Goal: Task Accomplishment & Management: Use online tool/utility

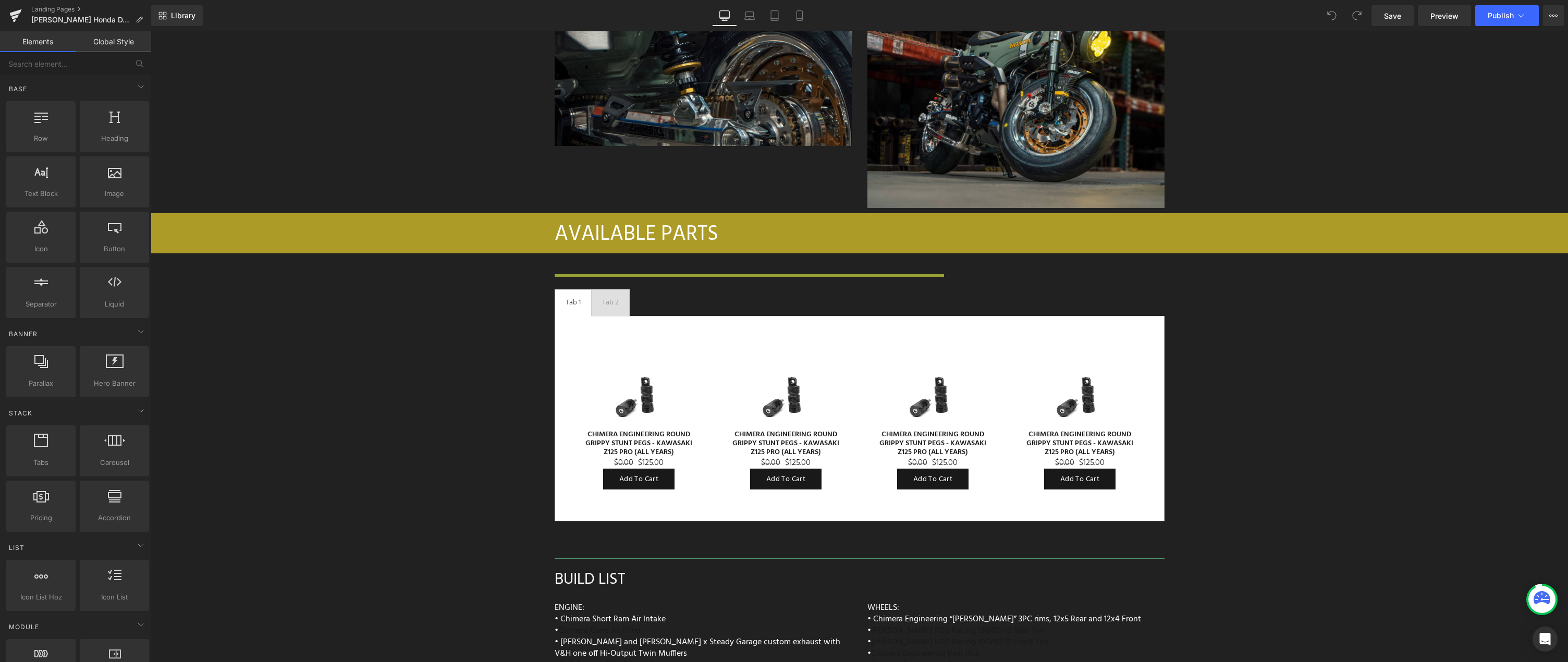
scroll to position [4478, 0]
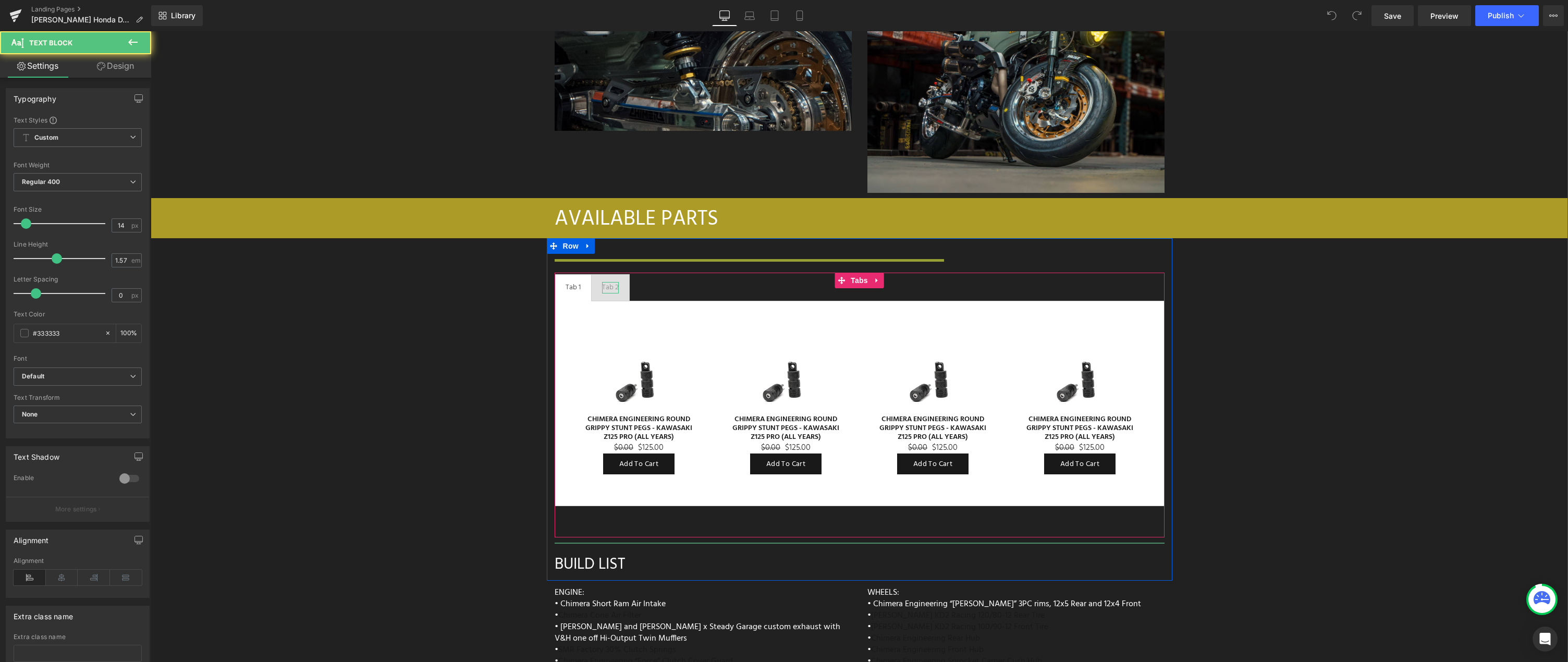
click at [607, 282] on div "Tab 2" at bounding box center [610, 287] width 16 height 12
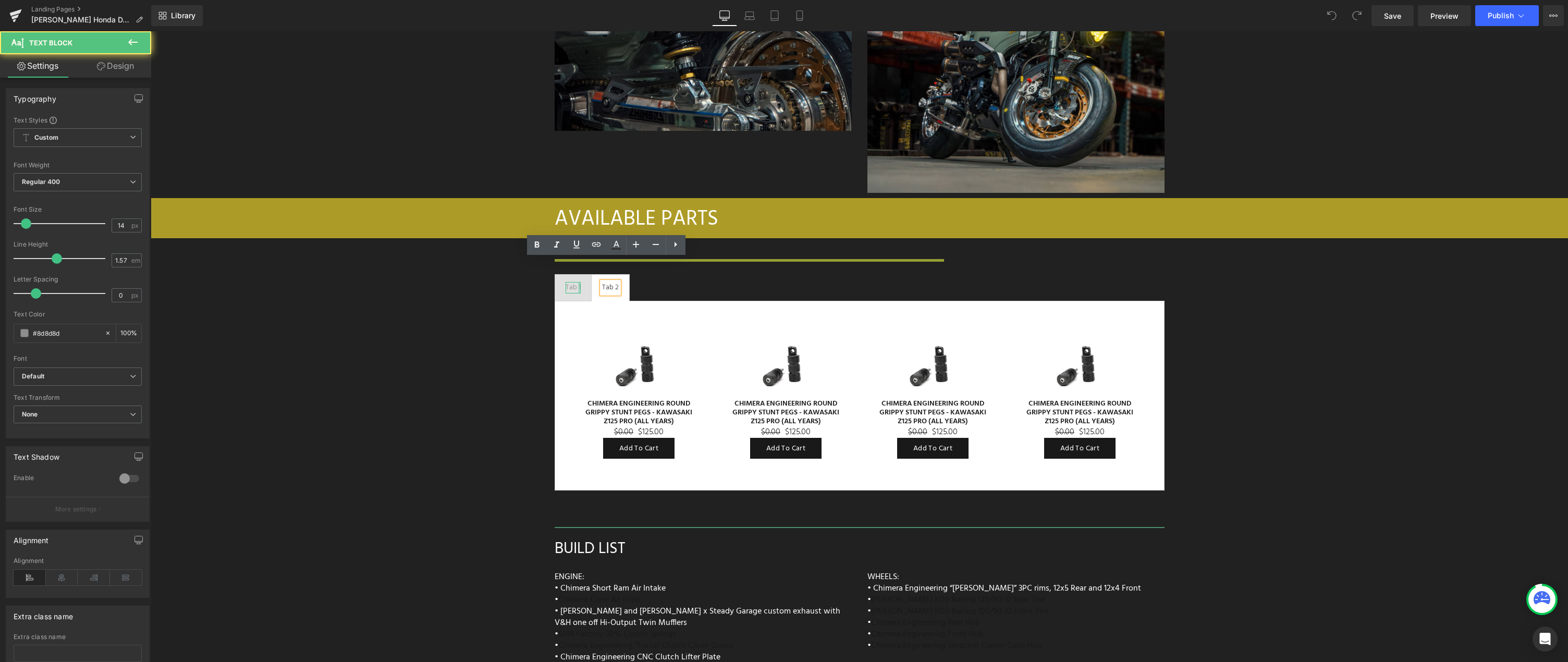
click at [578, 282] on div at bounding box center [579, 287] width 2 height 12
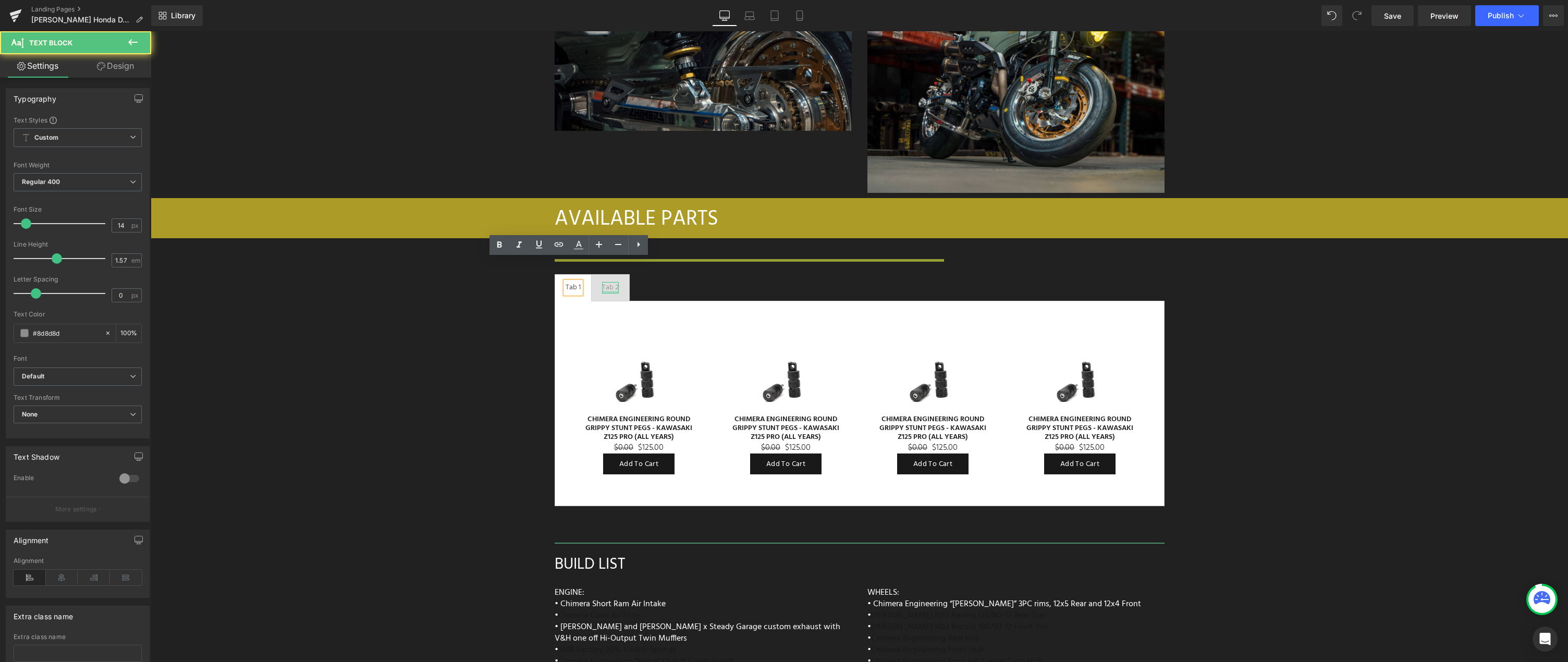
click at [608, 291] on div at bounding box center [610, 292] width 16 height 2
click at [572, 282] on div "Tab 1" at bounding box center [573, 287] width 15 height 12
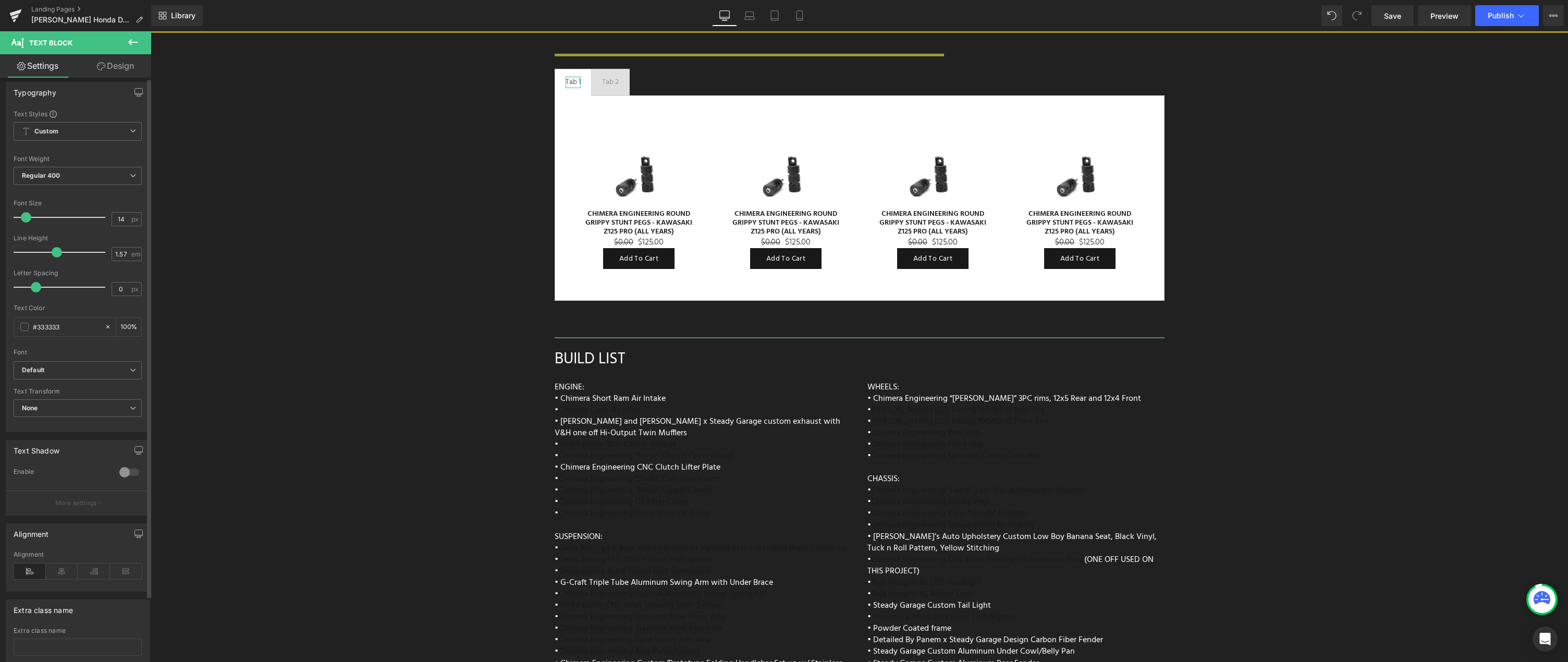
scroll to position [0, 0]
click at [124, 67] on link "Design" at bounding box center [116, 66] width 75 height 24
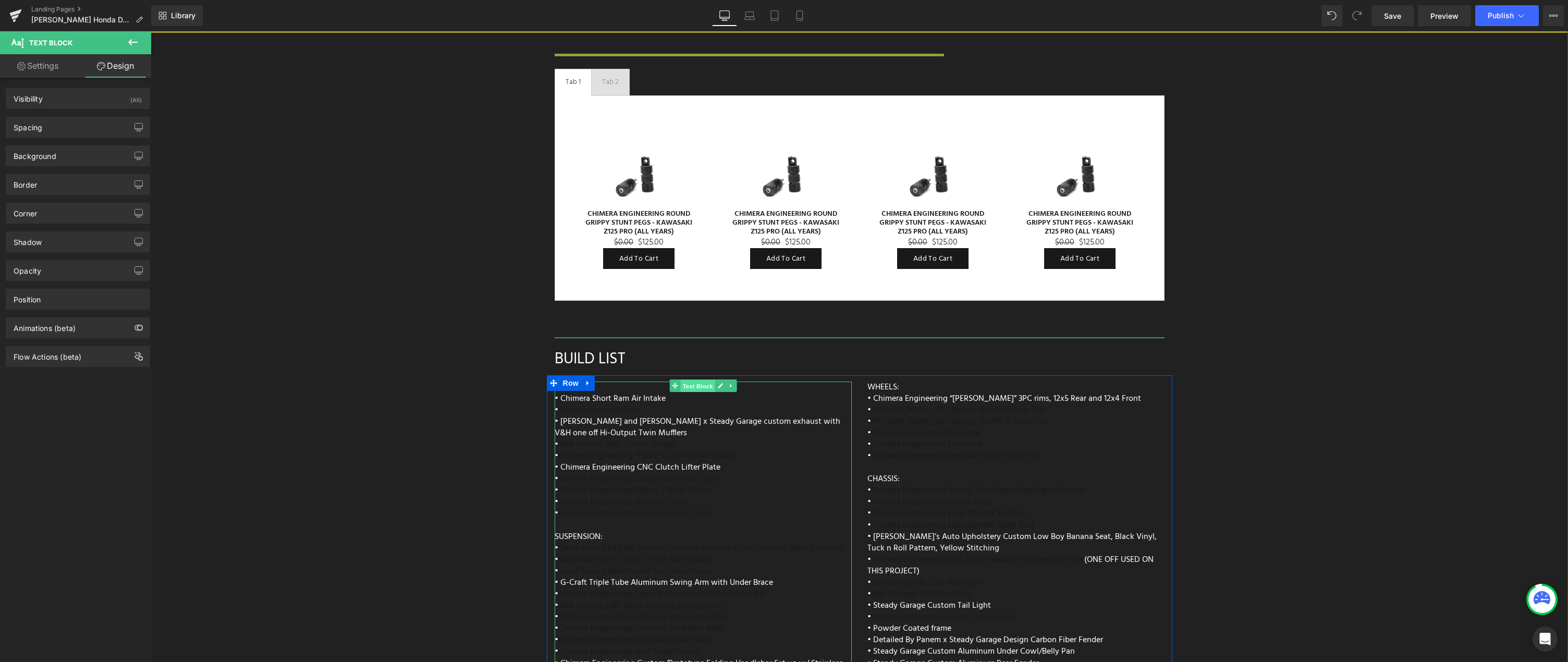
click at [688, 379] on span "Text Block" at bounding box center [698, 385] width 35 height 13
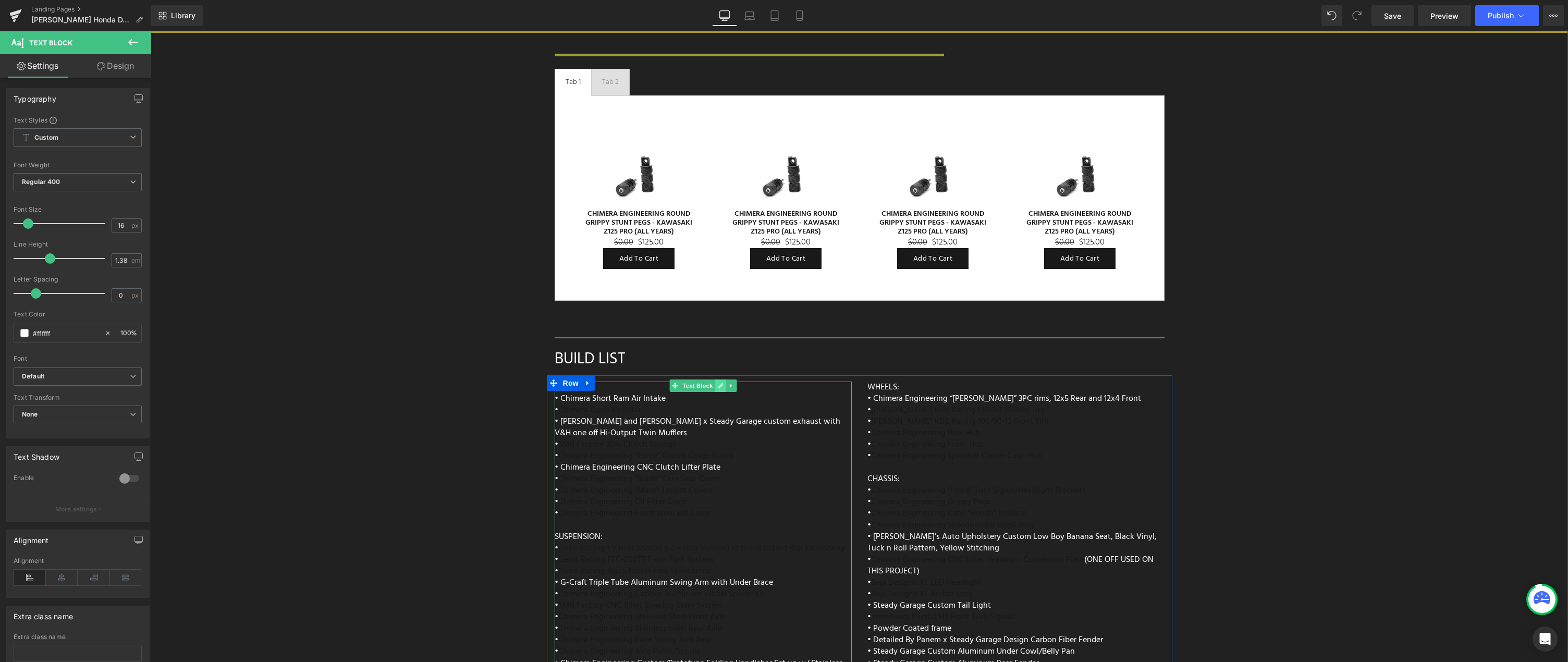
click at [717, 383] on icon at bounding box center [719, 386] width 5 height 6
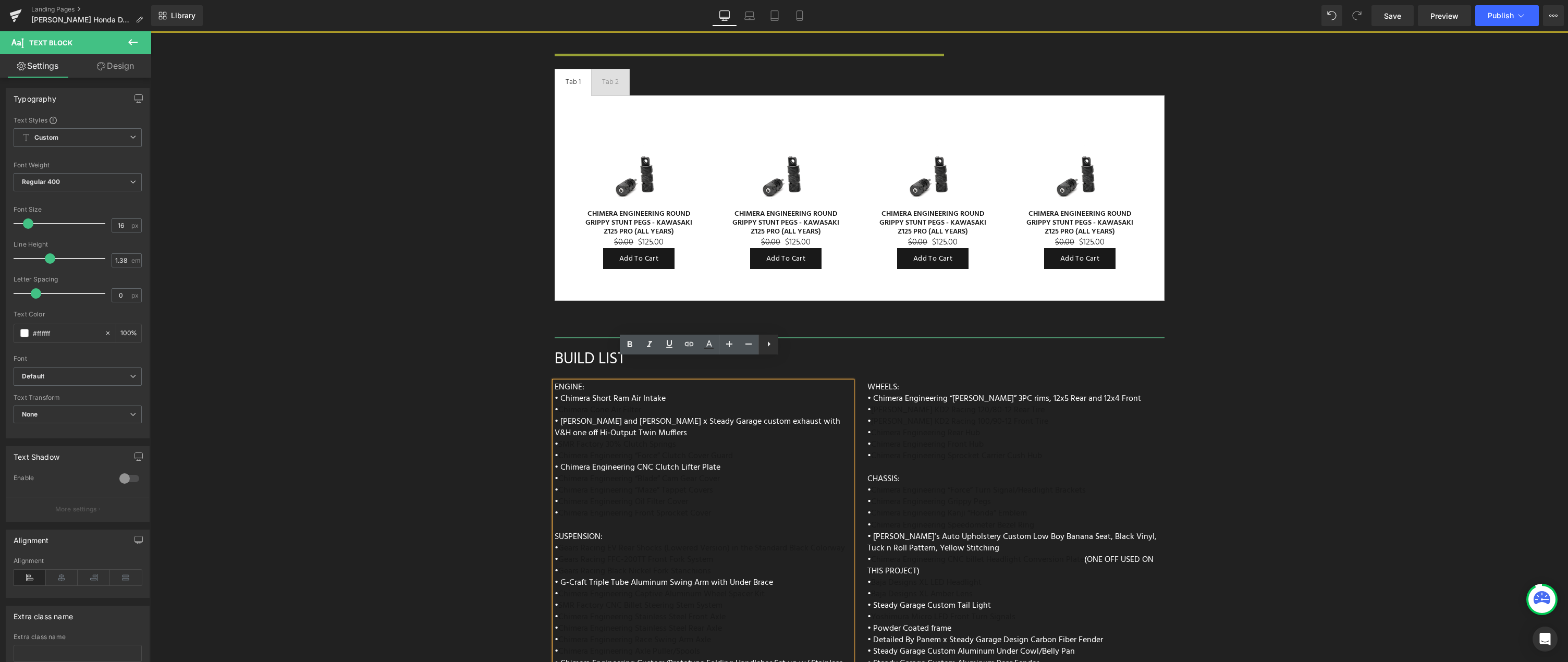
click at [766, 343] on icon at bounding box center [769, 344] width 13 height 13
click at [670, 346] on icon at bounding box center [669, 344] width 13 height 13
click at [531, 338] on div "Image Row Image When it comes to suspension, Gears Racing is second to none. Th…" at bounding box center [859, 41] width 1418 height 1674
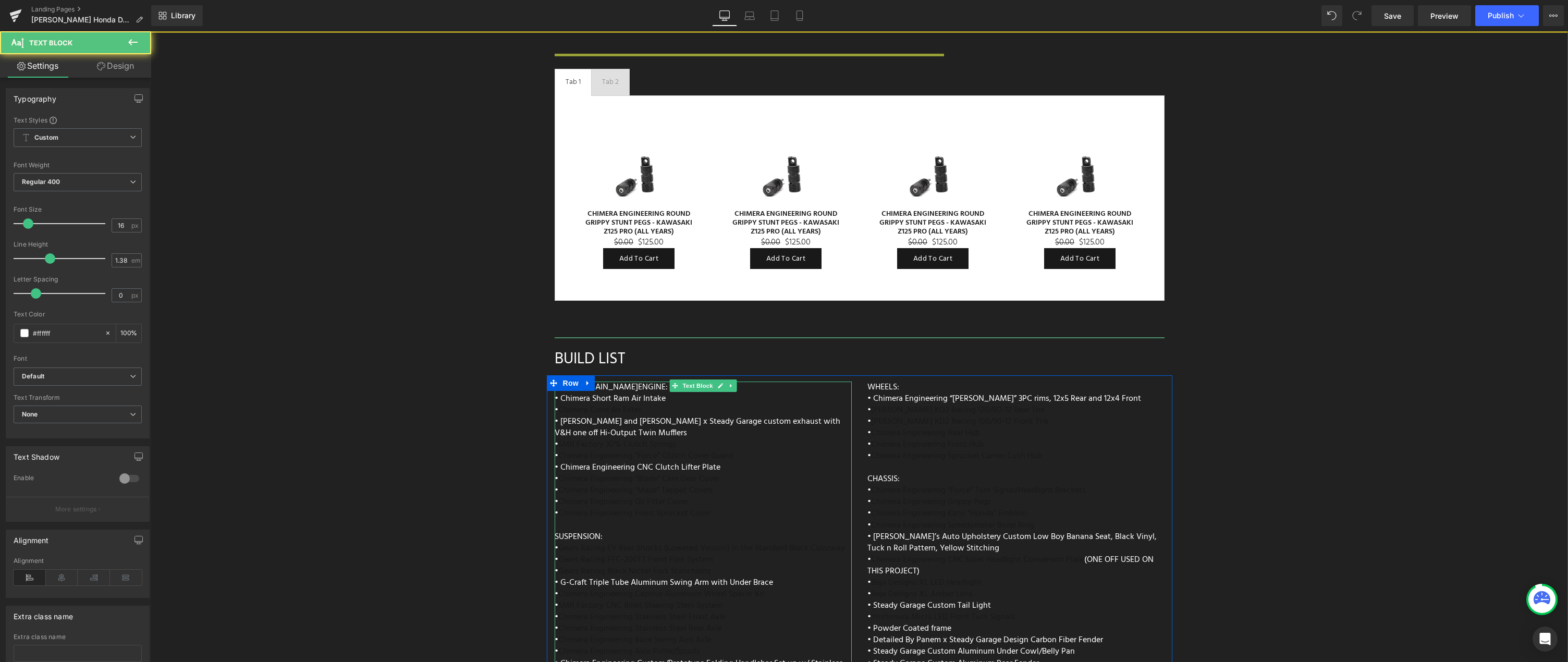
click at [609, 392] on span "• Chimera Short Ram Air Intake" at bounding box center [610, 399] width 111 height 13
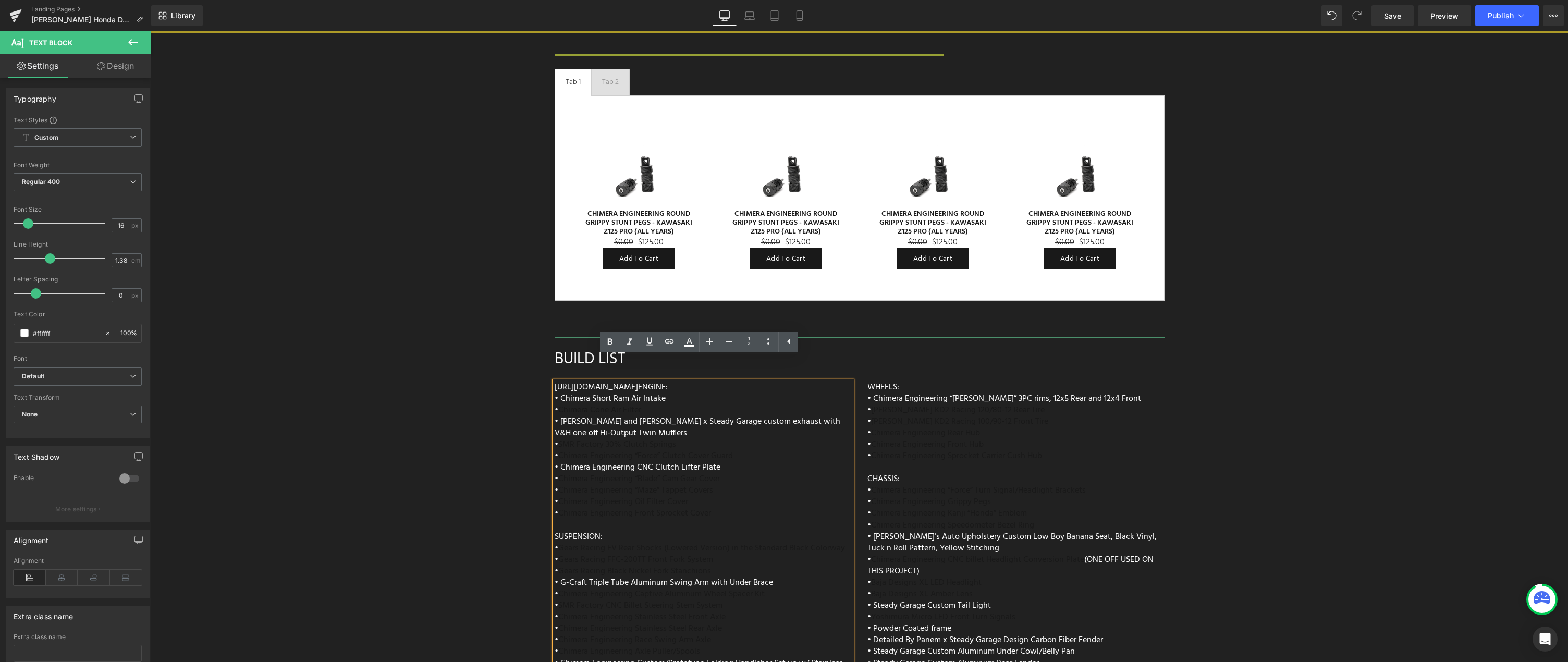
click at [644, 380] on span "[URL][DOMAIN_NAME] ENGINE:" at bounding box center [611, 387] width 113 height 13
click at [698, 382] on div "[URL][DOMAIN_NAME] ENGINE: • Chimera Short Ram Air Intake • Chimera Cone Air Fi…" at bounding box center [703, 627] width 297 height 492
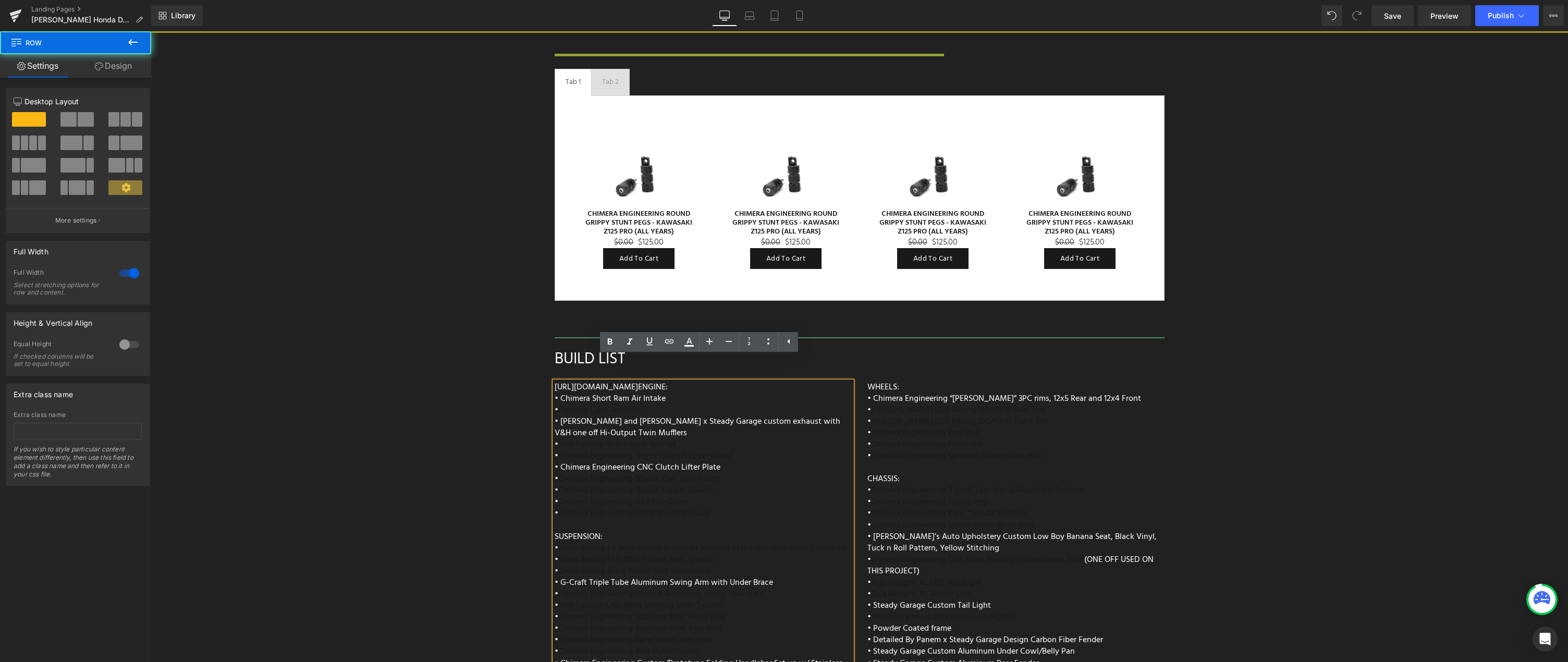
click at [457, 388] on div "Image Row Image When it comes to suspension, Gears Racing is second to none. Th…" at bounding box center [859, 41] width 1418 height 1674
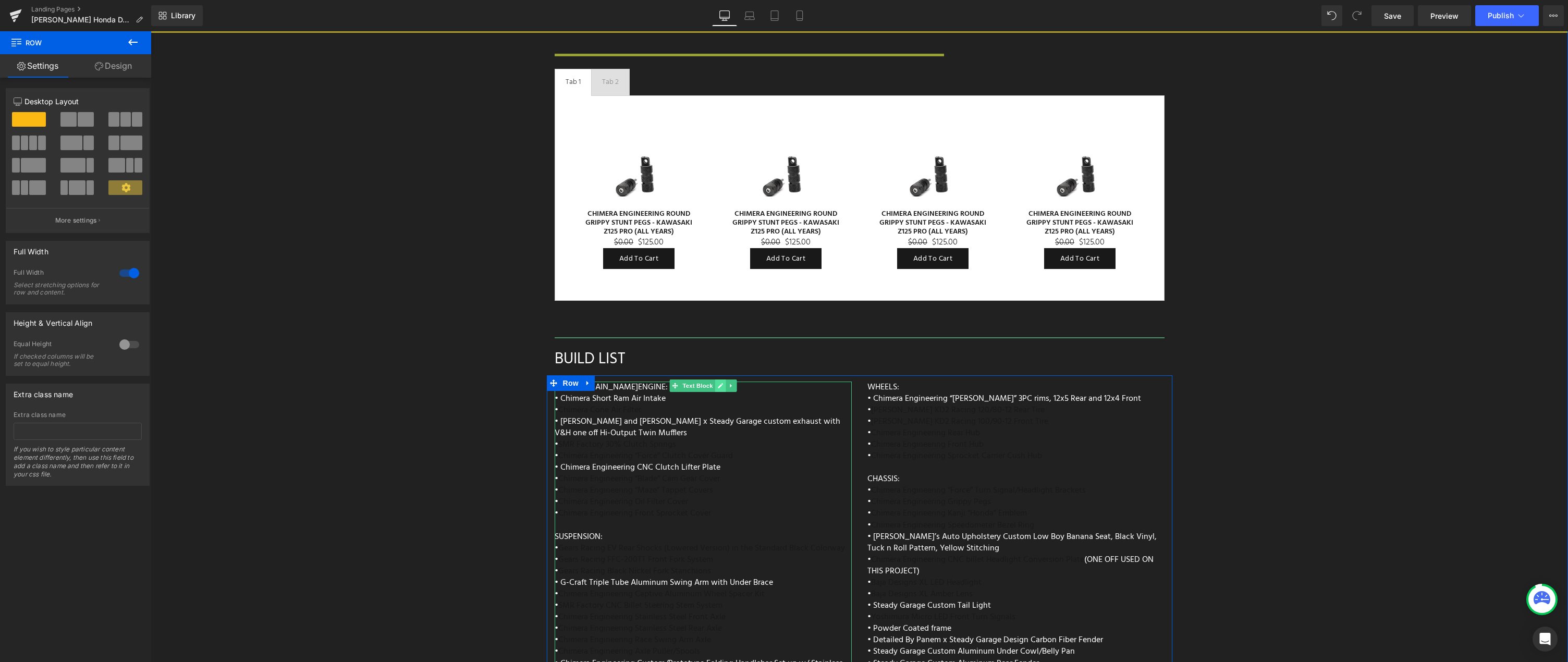
click at [718, 383] on icon at bounding box center [720, 385] width 5 height 5
click at [121, 68] on link "Design" at bounding box center [113, 66] width 75 height 24
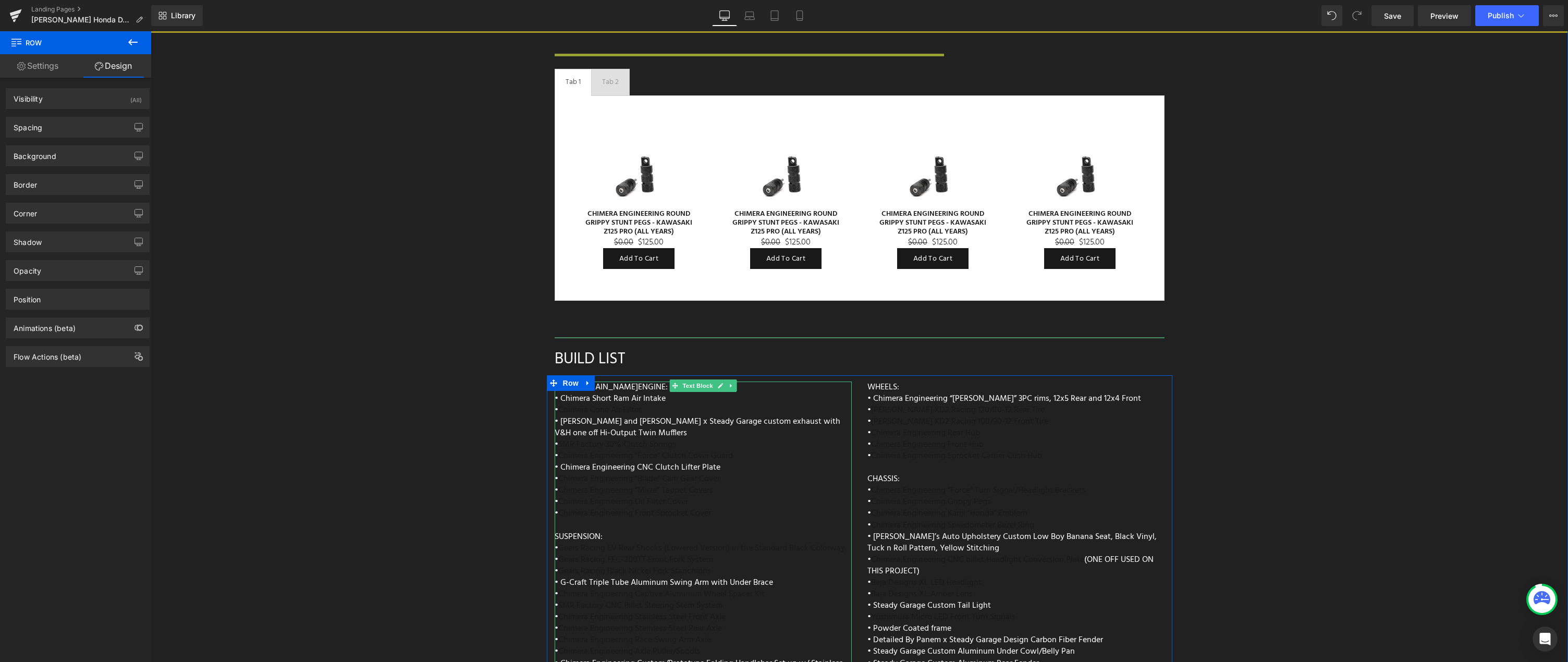
click at [700, 387] on div "[URL][DOMAIN_NAME] ENGINE: • Chimera Short Ram Air Intake • Chimera Cone Air Fi…" at bounding box center [703, 627] width 297 height 492
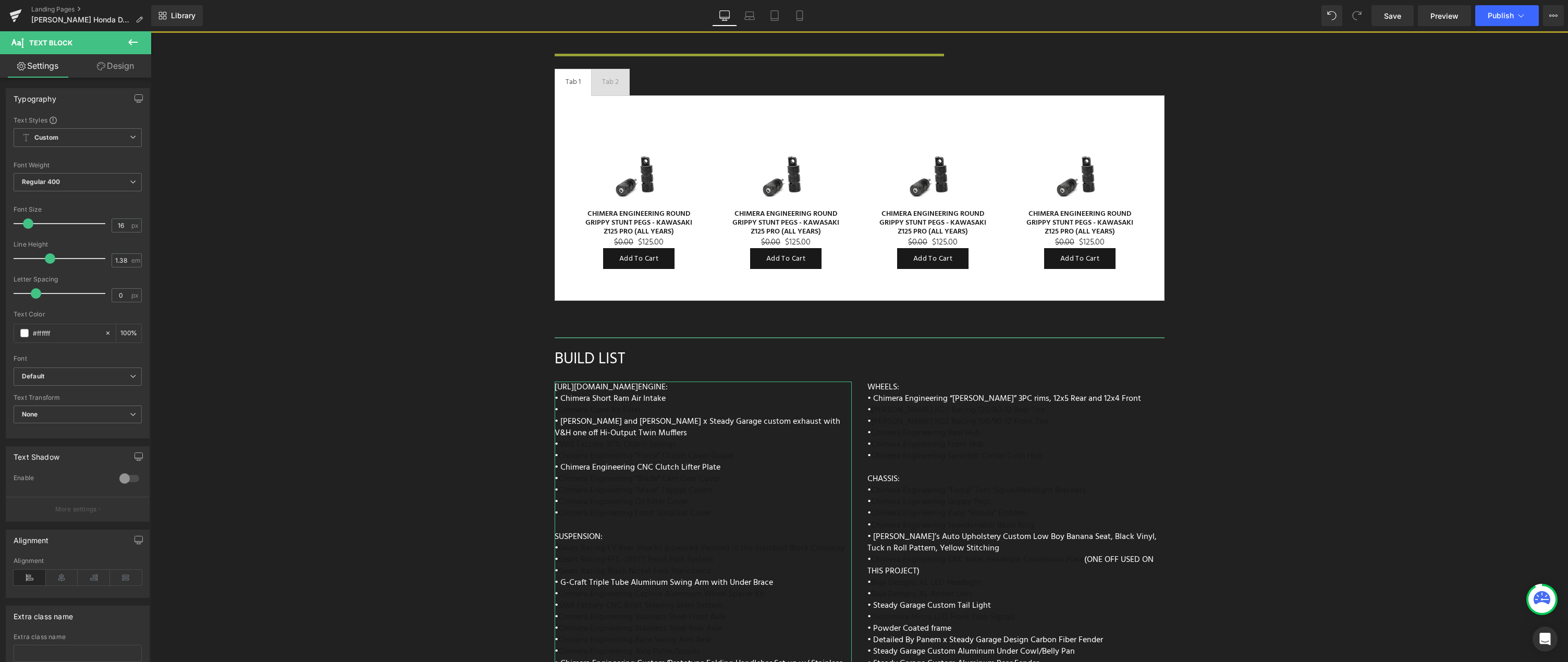
click at [130, 71] on link "Design" at bounding box center [116, 66] width 75 height 24
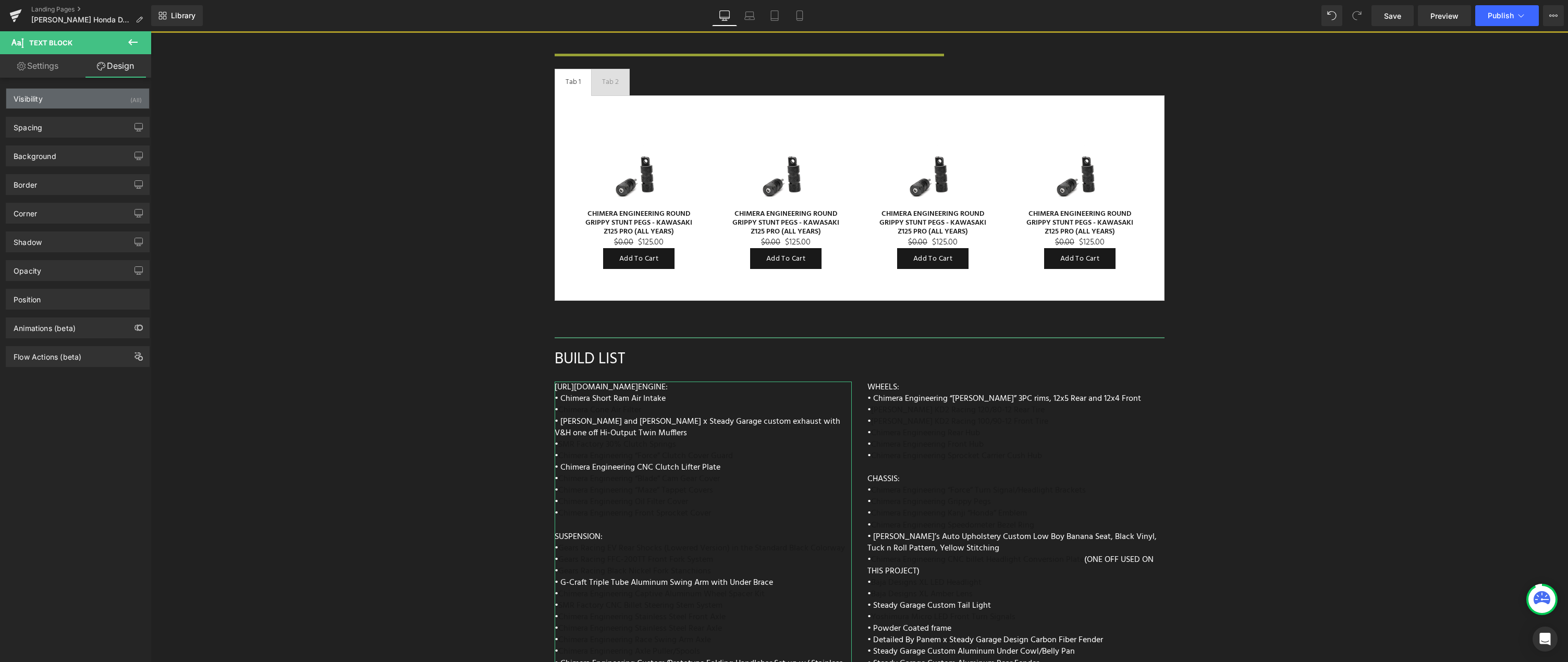
click at [130, 104] on div "(All)" at bounding box center [136, 97] width 12 height 17
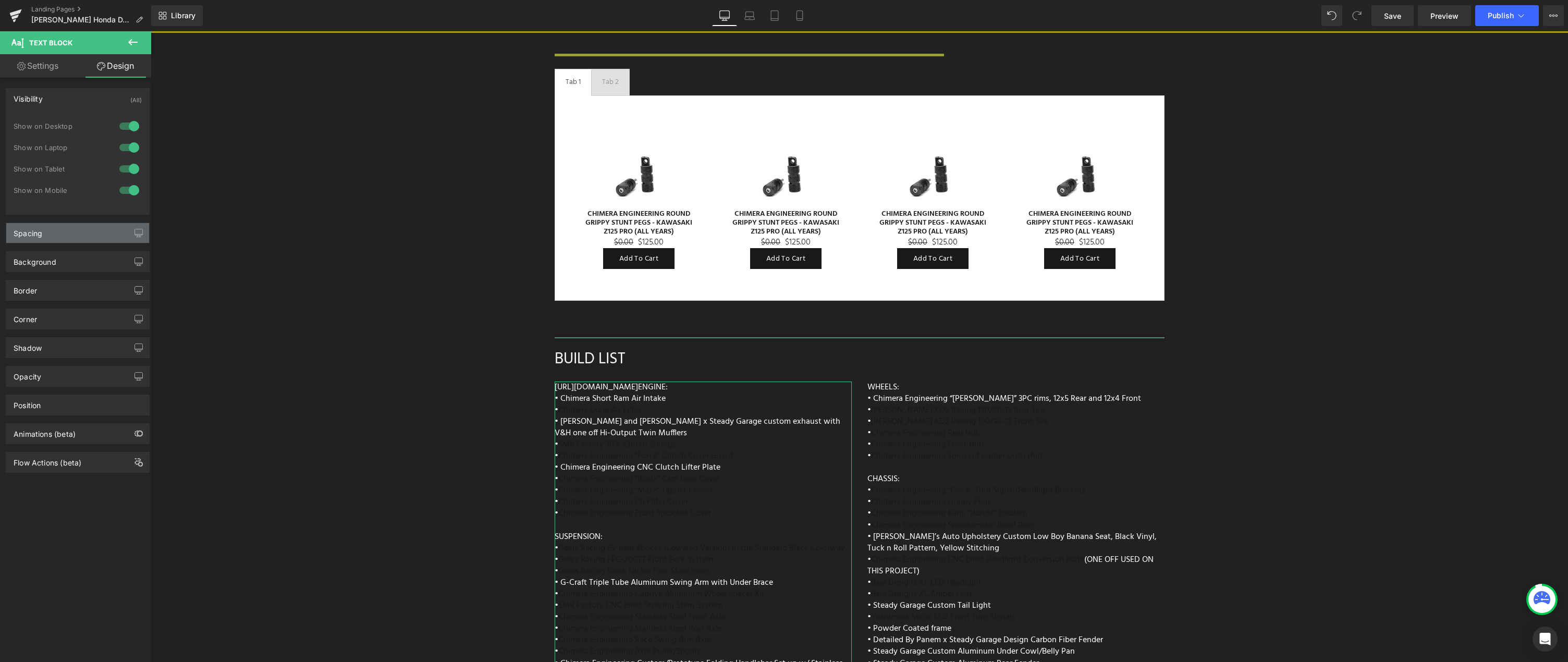
click at [105, 237] on div "Spacing" at bounding box center [77, 233] width 143 height 20
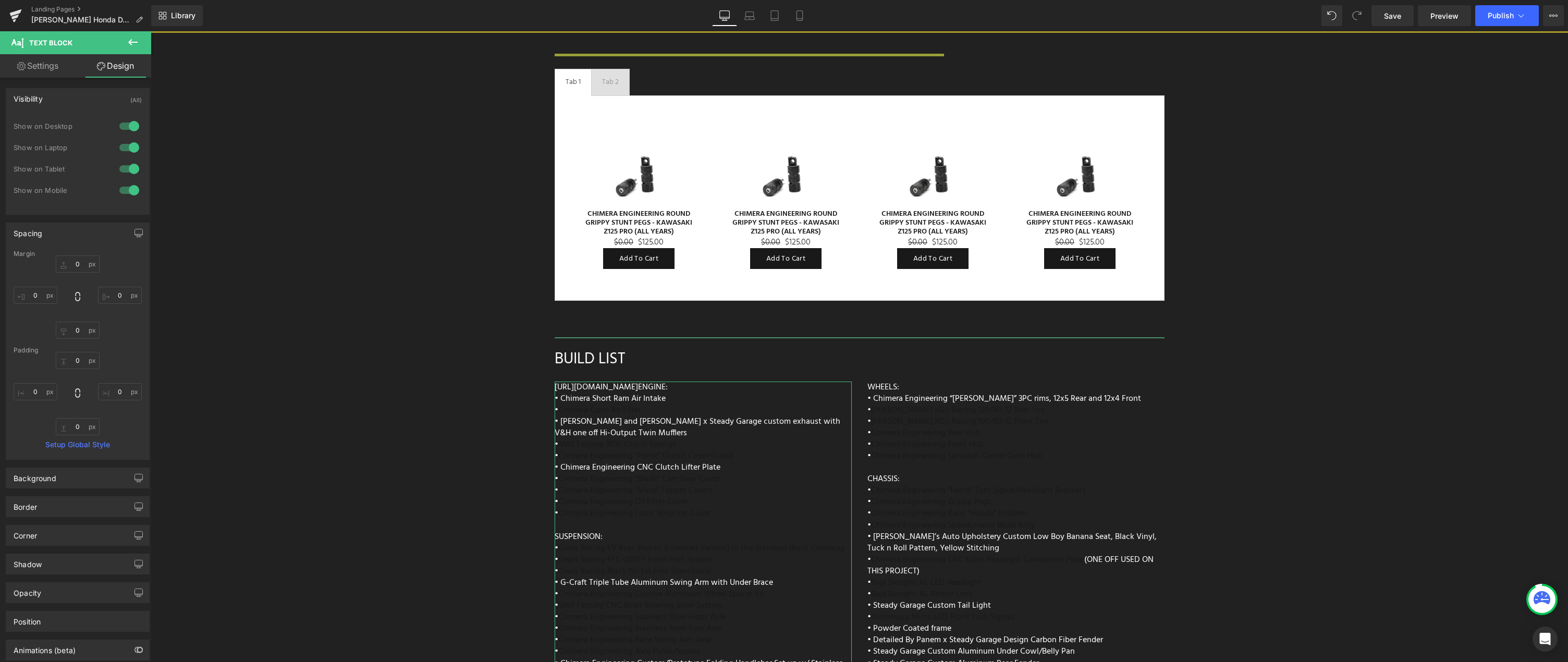
click at [100, 234] on div "Spacing" at bounding box center [77, 233] width 143 height 20
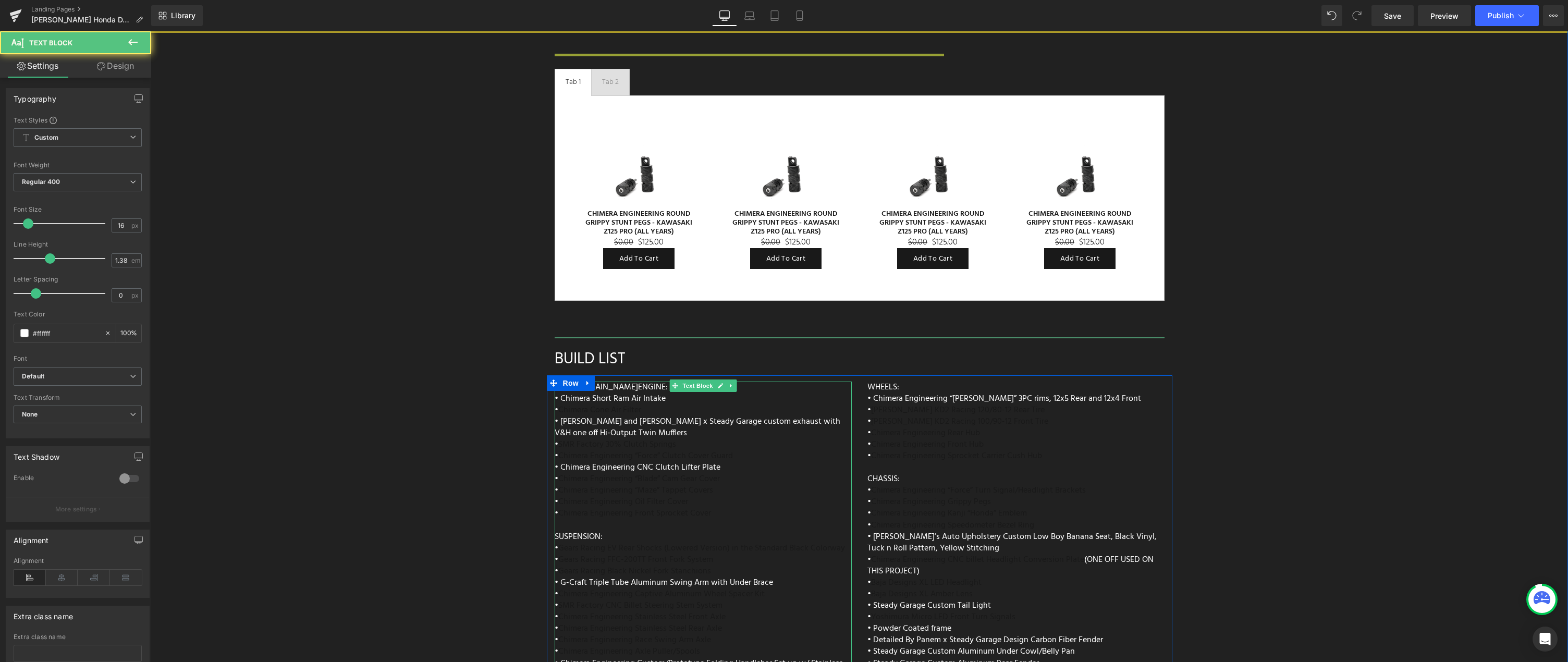
click at [739, 428] on div "[URL][DOMAIN_NAME] ENGINE: • Chimera Short Ram Air Intake • Chimera Cone Air Fi…" at bounding box center [703, 627] width 297 height 492
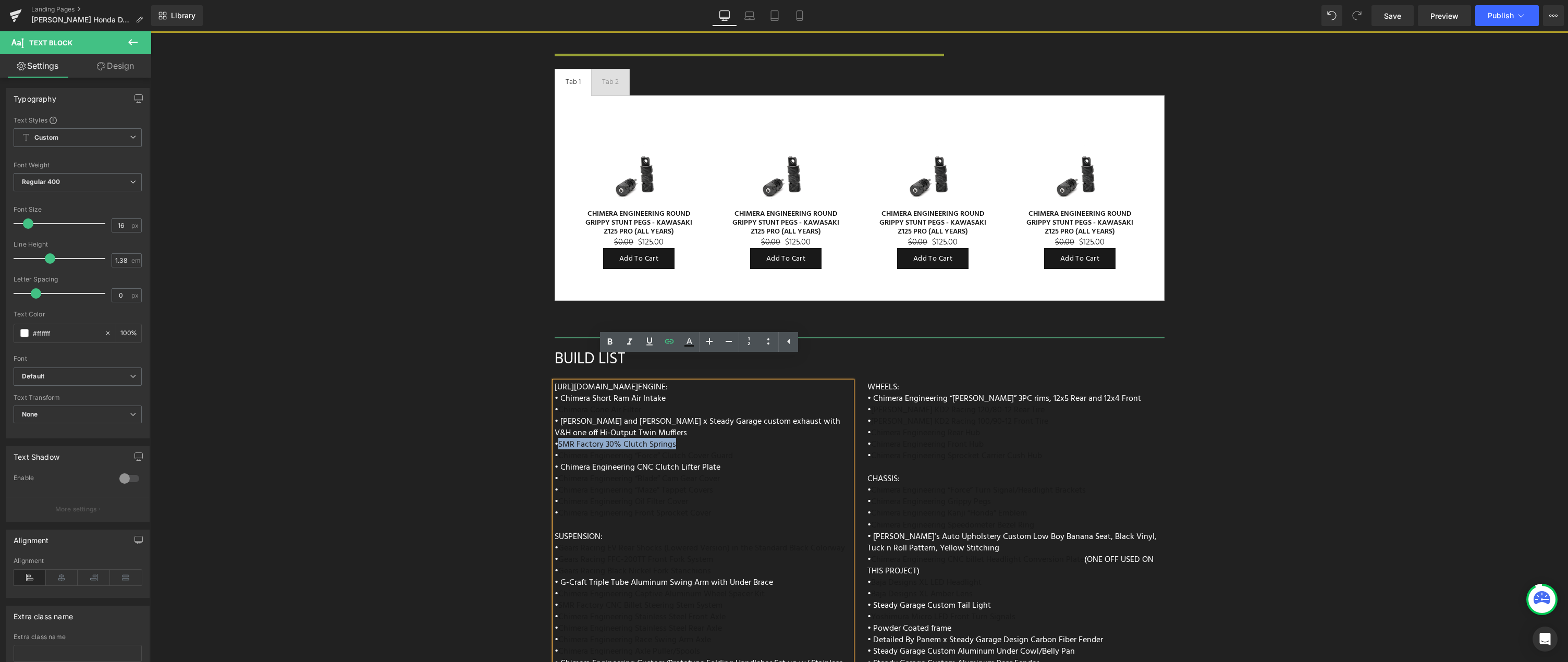
drag, startPoint x: 688, startPoint y: 419, endPoint x: 555, endPoint y: 419, distance: 133.0
click at [555, 419] on div "[URL][DOMAIN_NAME] ENGINE: • Chimera Short Ram Air Intake • Chimera Cone Air Fi…" at bounding box center [703, 627] width 297 height 492
click at [666, 344] on icon at bounding box center [669, 341] width 13 height 13
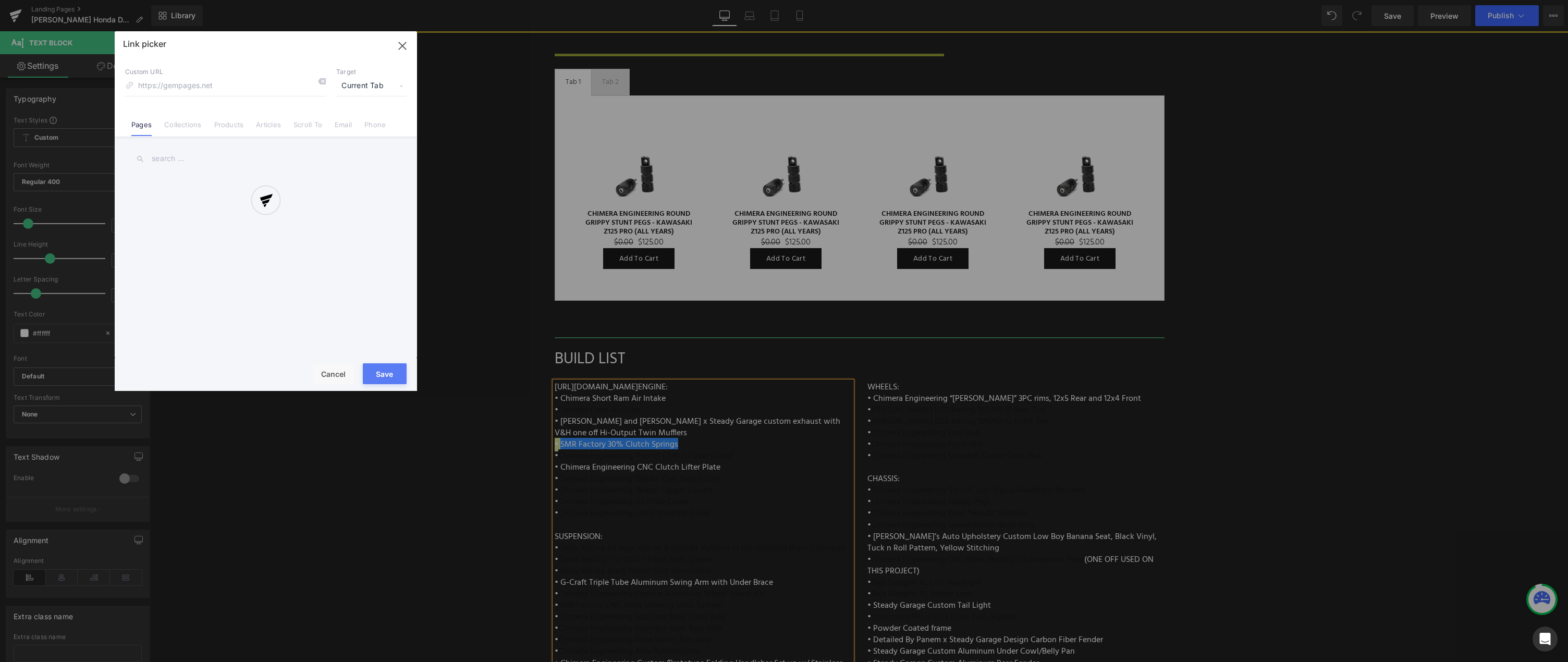
click at [740, 0] on div "Text Color Highlight Color #333333 Edit or remove link: Edit - Unlink - Cancel …" at bounding box center [784, 0] width 1568 height 0
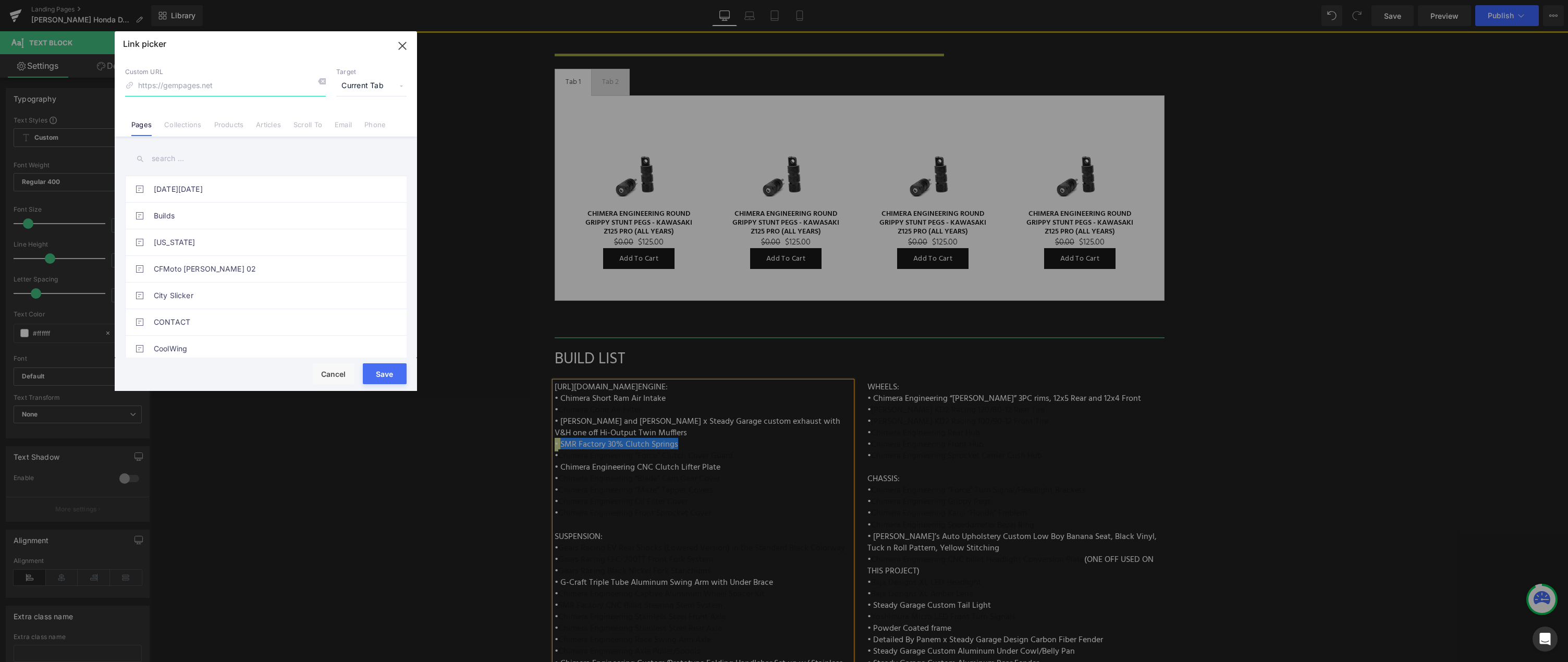
click at [405, 44] on icon "button" at bounding box center [402, 46] width 16 height 16
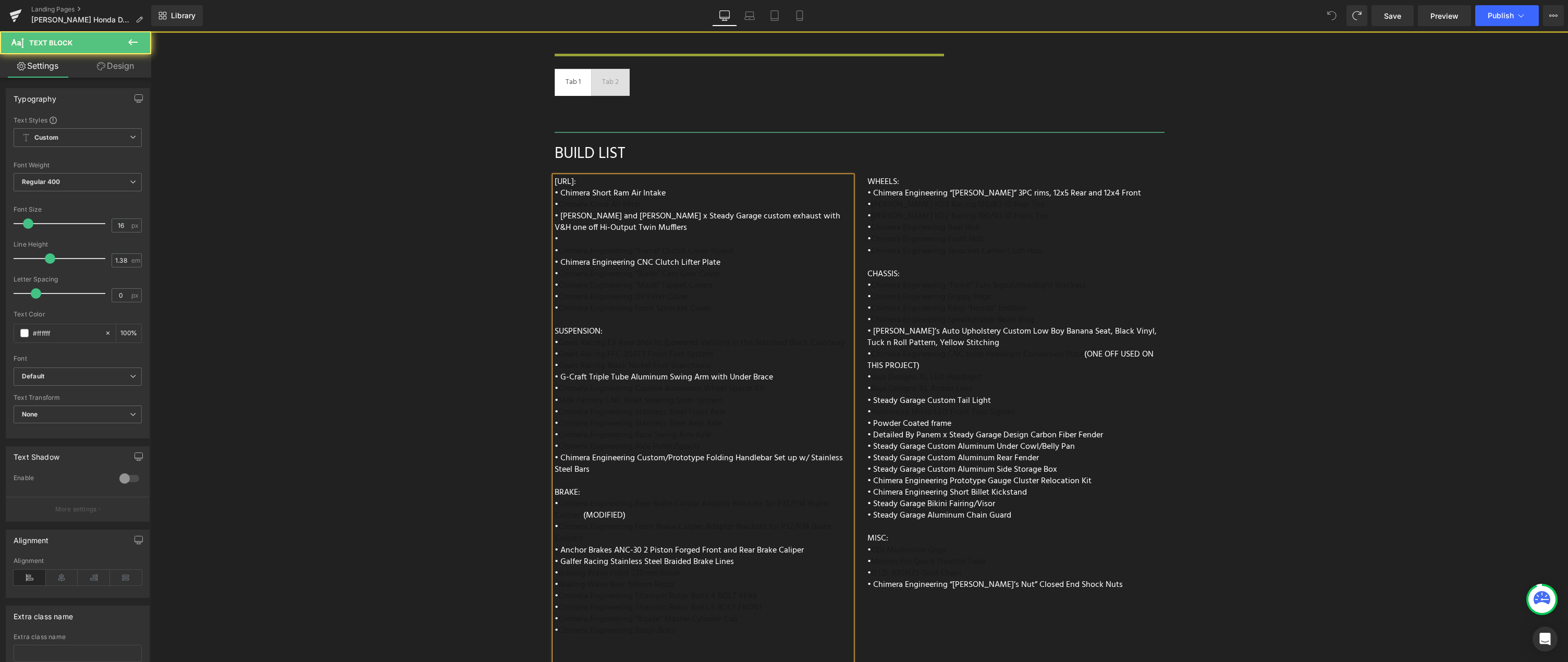
click at [572, 216] on div "[URL]: • Chimera Short Ram Air Intake • Chimera Cone Air Filter • [PERSON_NAME]…" at bounding box center [703, 422] width 297 height 492
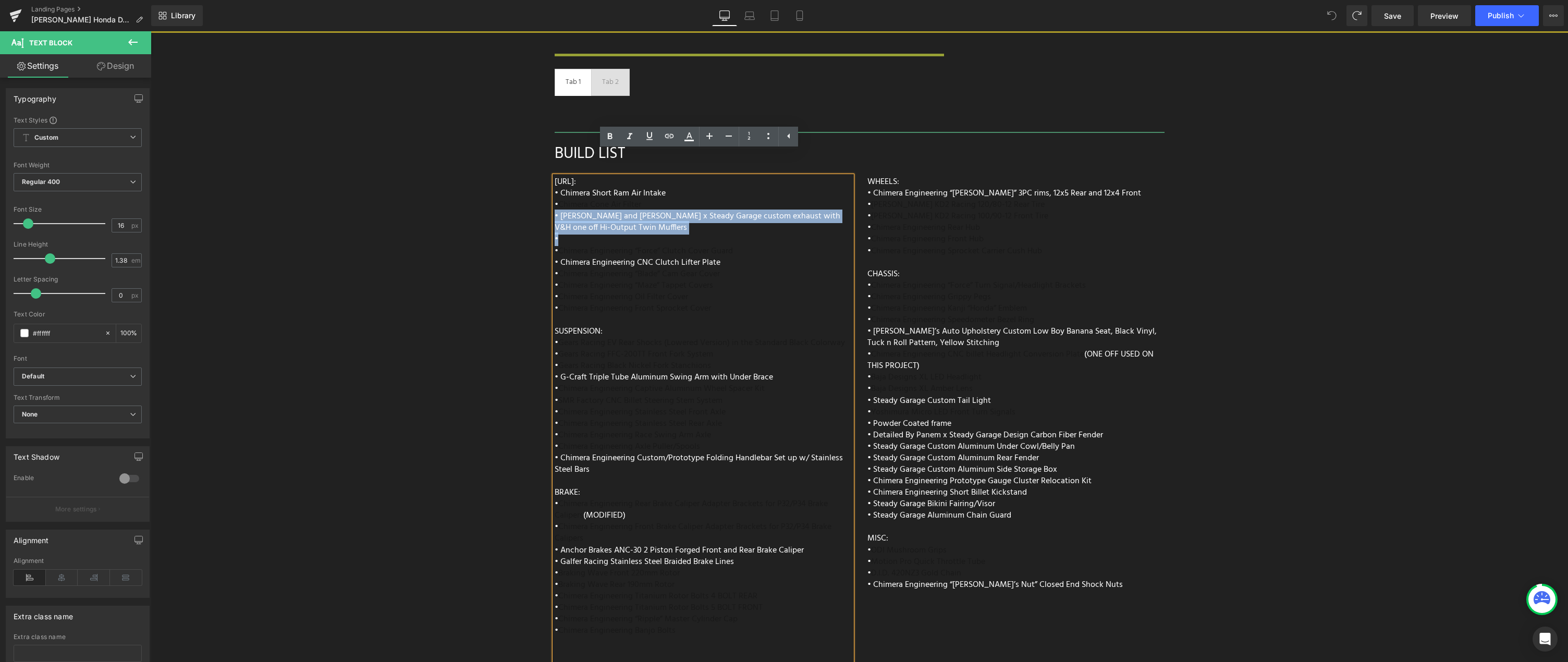
drag, startPoint x: 655, startPoint y: 214, endPoint x: 602, endPoint y: 209, distance: 53.2
click at [602, 209] on div "[URL]: • Chimera Short Ram Air Intake • Chimera Cone Air Filter • [PERSON_NAME]…" at bounding box center [703, 422] width 297 height 492
click at [638, 218] on div "[URL]: • Chimera Short Ram Air Intake • Chimera Cone Air Filter • [PERSON_NAME]…" at bounding box center [703, 422] width 297 height 492
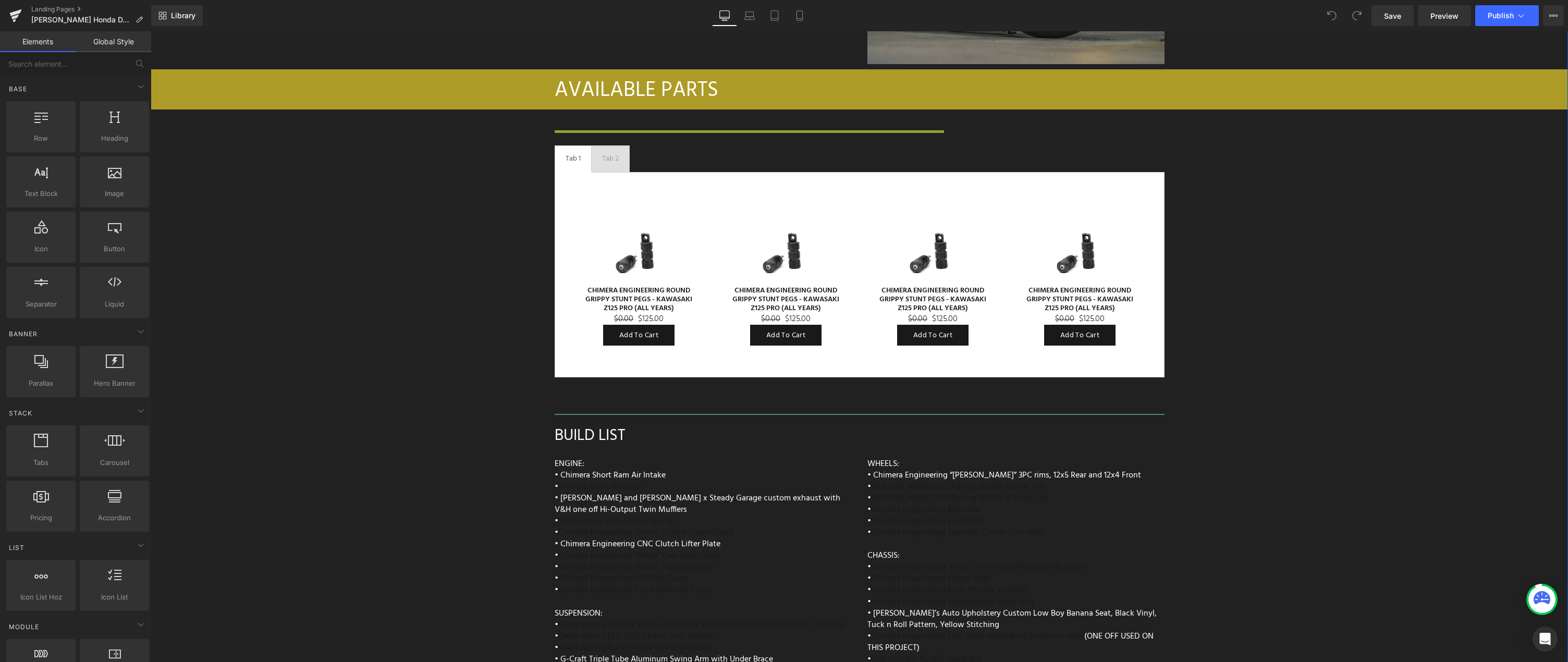
scroll to position [4852, 0]
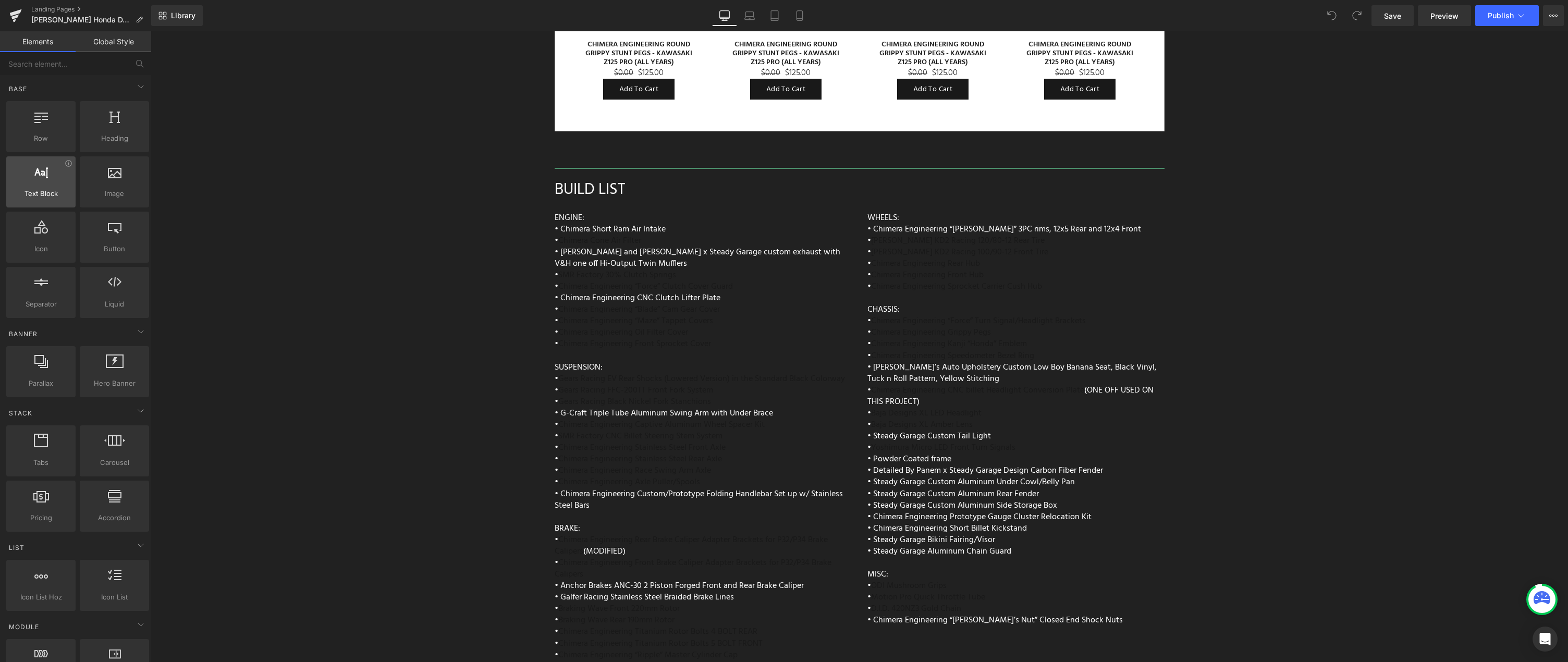
click at [46, 178] on icon at bounding box center [41, 172] width 13 height 13
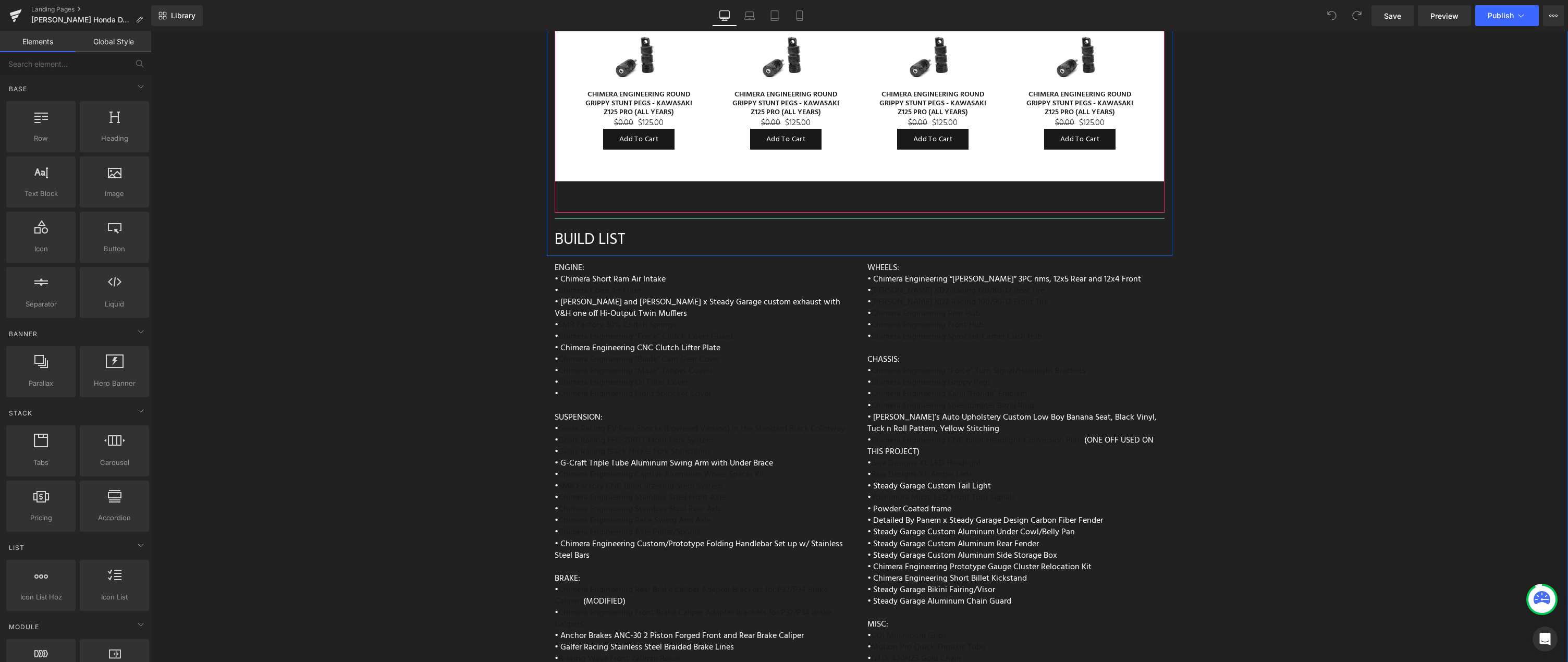
scroll to position [4863, 0]
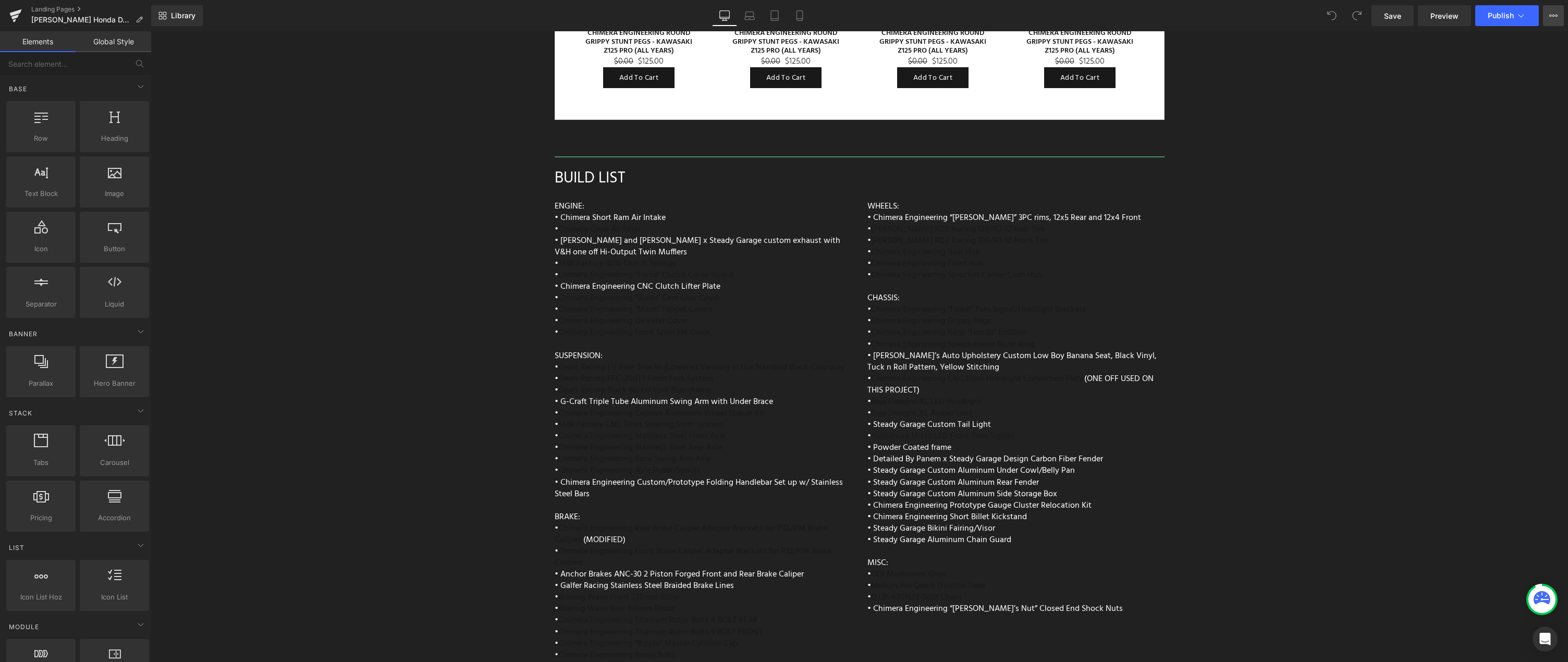
click at [1555, 14] on icon at bounding box center [1553, 16] width 9 height 9
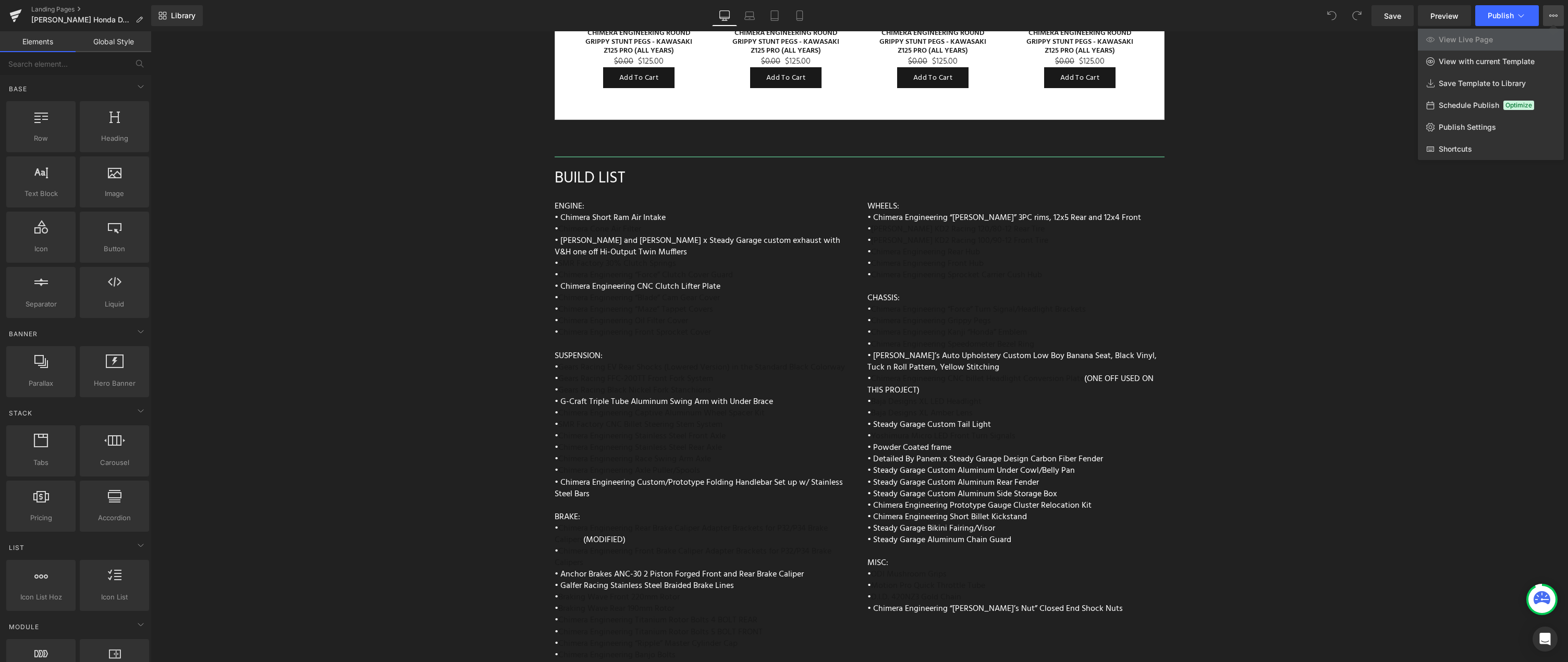
click at [1181, 414] on div at bounding box center [859, 346] width 1418 height 630
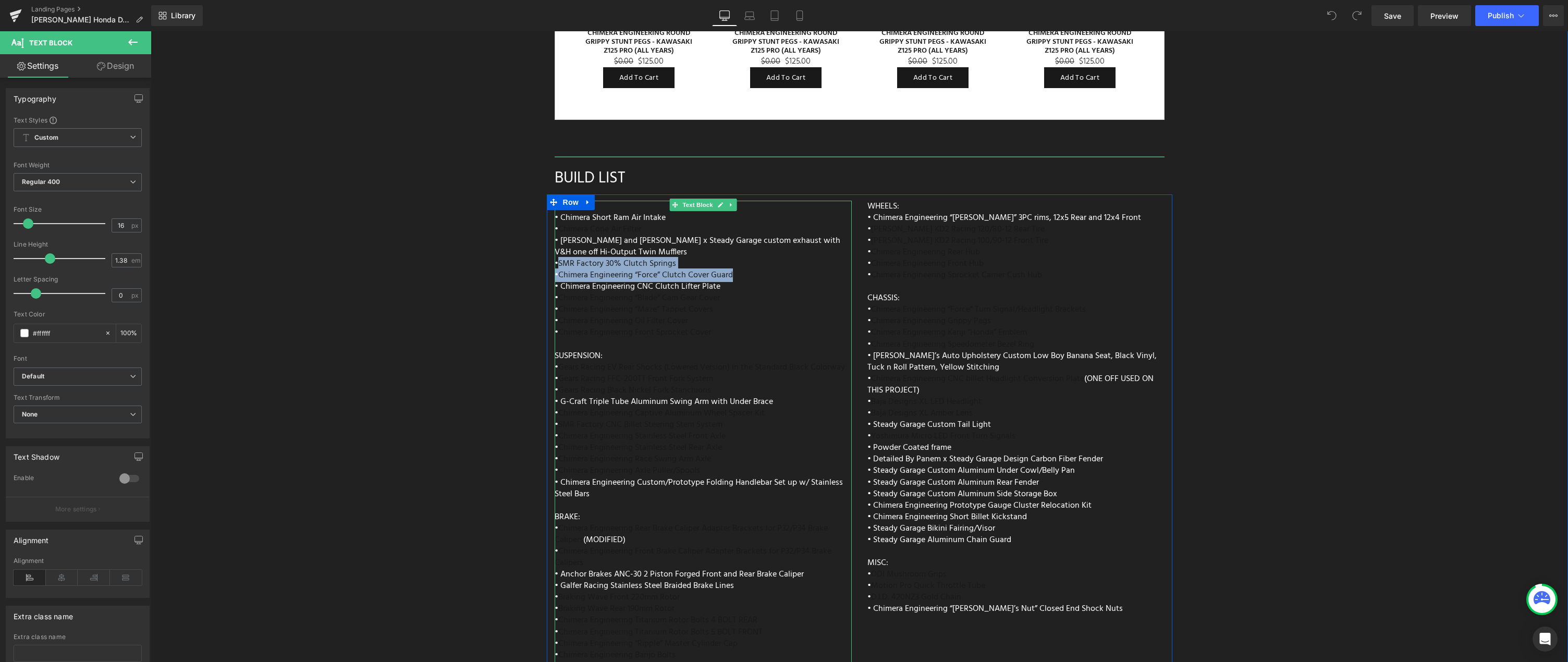
drag, startPoint x: 750, startPoint y: 255, endPoint x: 553, endPoint y: 240, distance: 197.6
click at [555, 240] on div "ENGINE: • Chimera Short Ram Air Intake • Chimera Cone Air Filter • Vance and Hi…" at bounding box center [703, 447] width 297 height 492
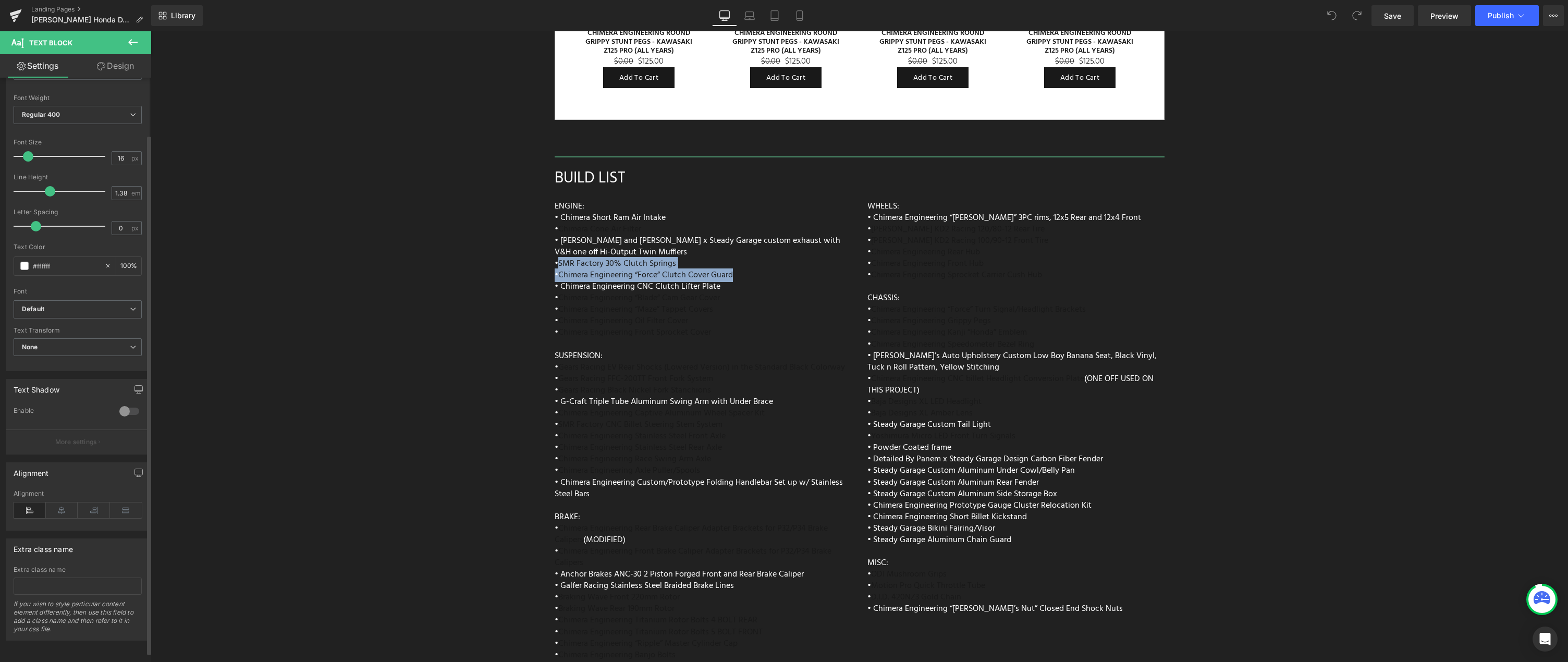
scroll to position [0, 0]
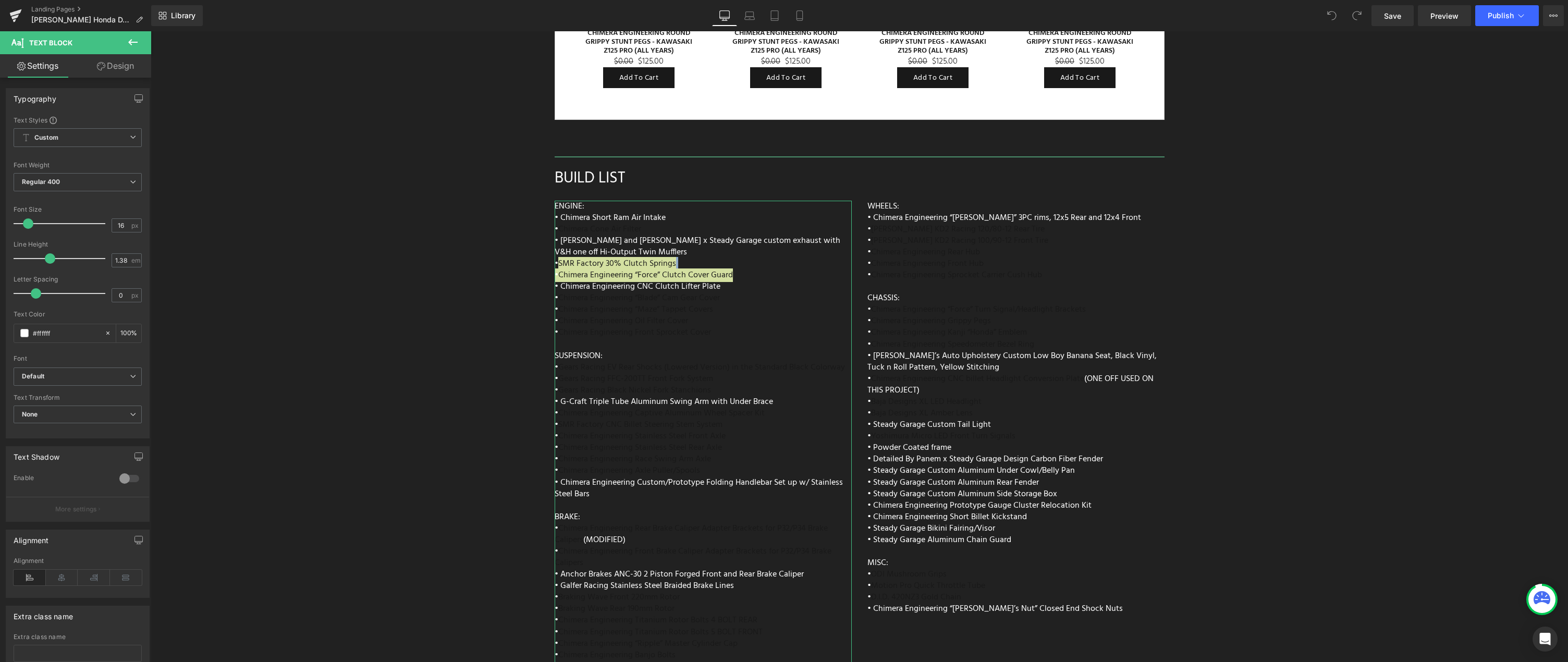
click at [129, 65] on link "Design" at bounding box center [116, 66] width 75 height 24
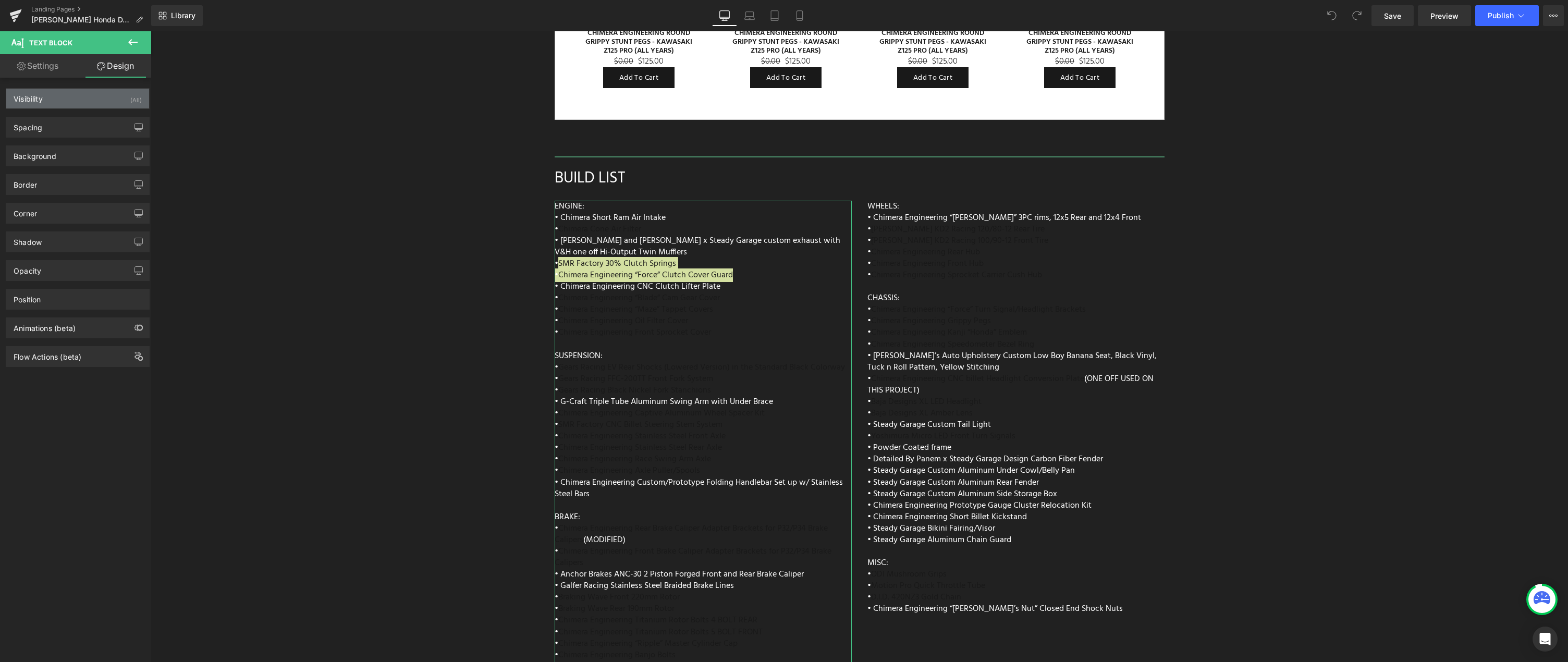
click at [91, 98] on div "Visibility (All)" at bounding box center [77, 99] width 143 height 20
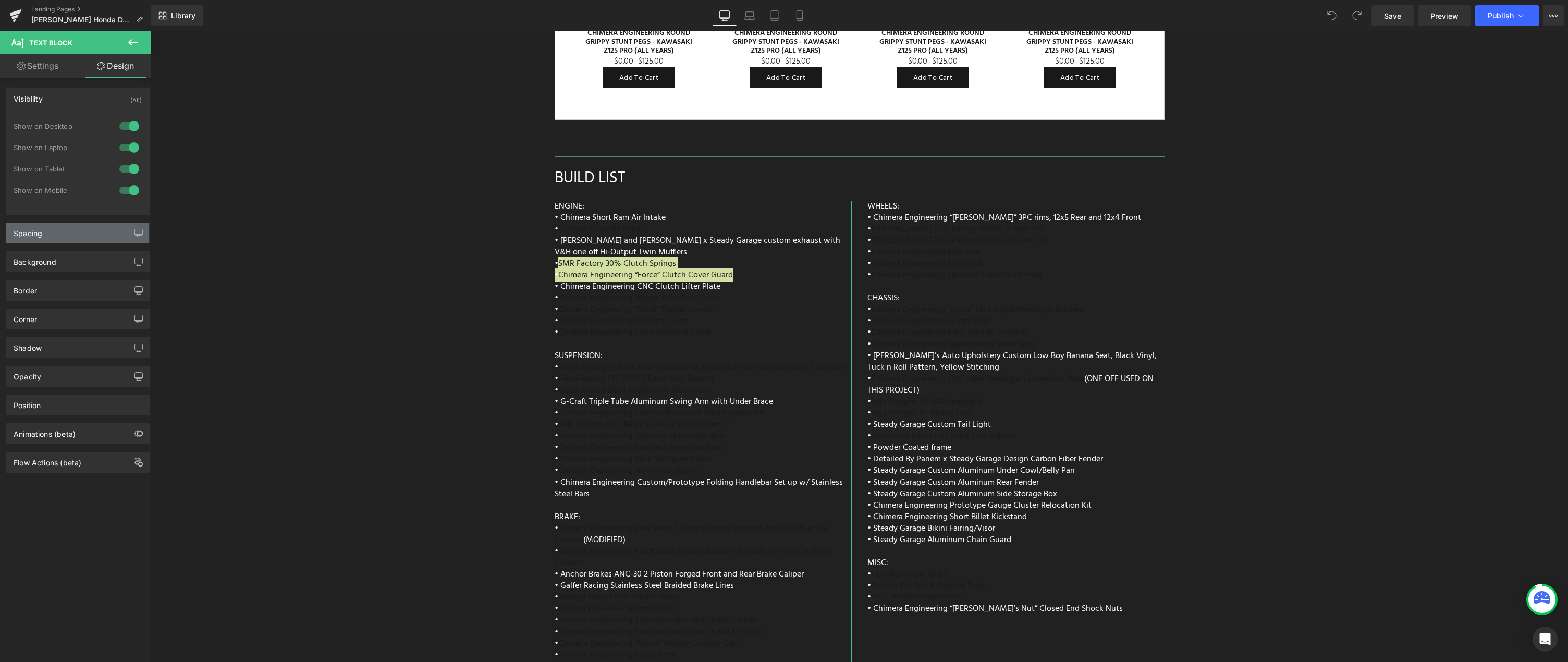
click at [72, 239] on div "Spacing" at bounding box center [77, 233] width 143 height 20
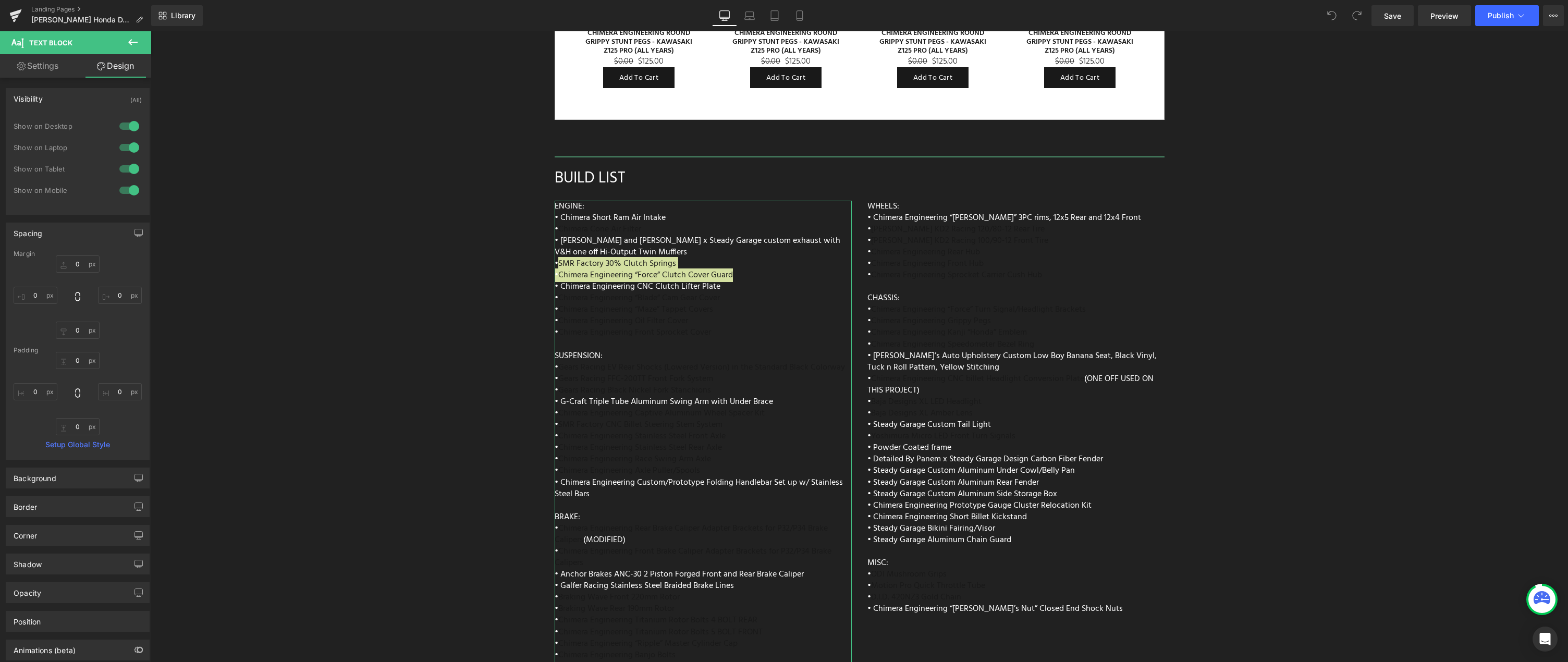
click at [72, 239] on div "Spacing" at bounding box center [77, 233] width 143 height 20
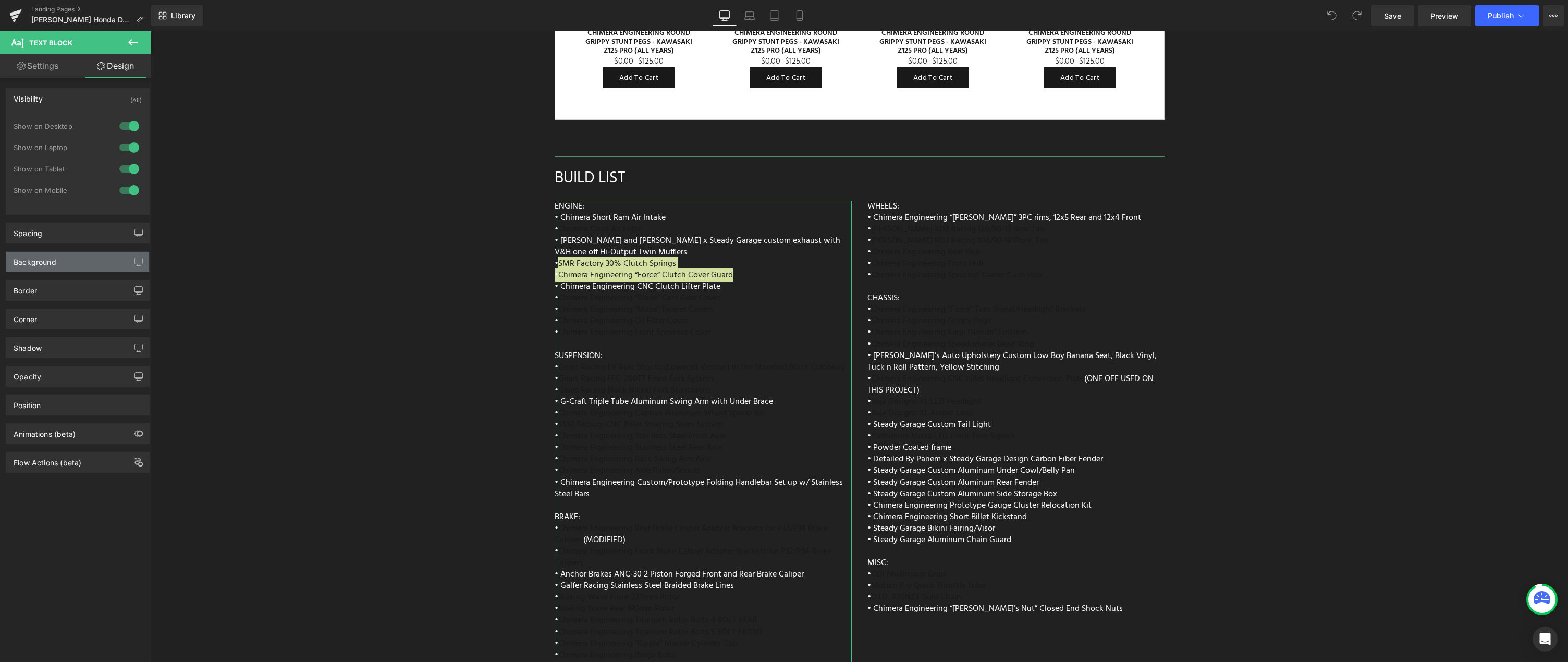
click at [77, 253] on div "Background" at bounding box center [77, 262] width 143 height 20
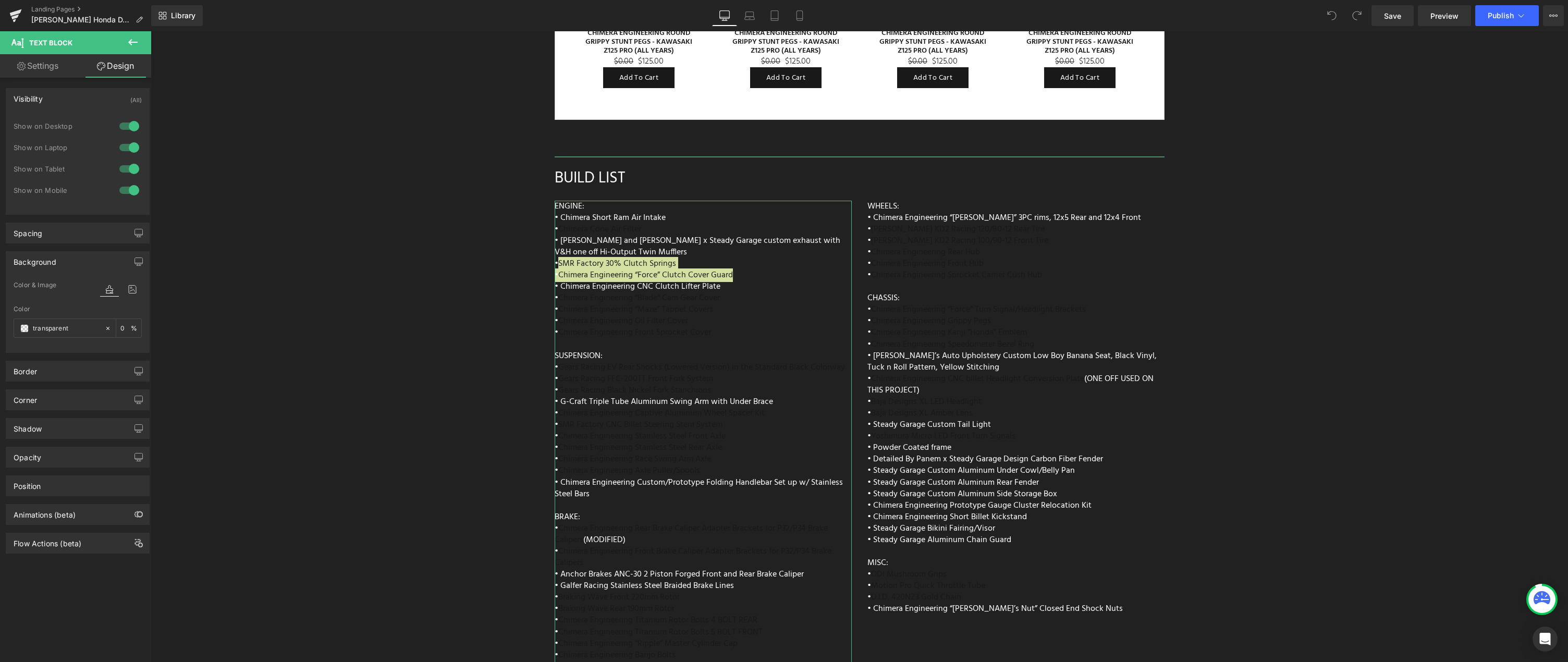
click at [77, 253] on div "Background" at bounding box center [77, 262] width 143 height 20
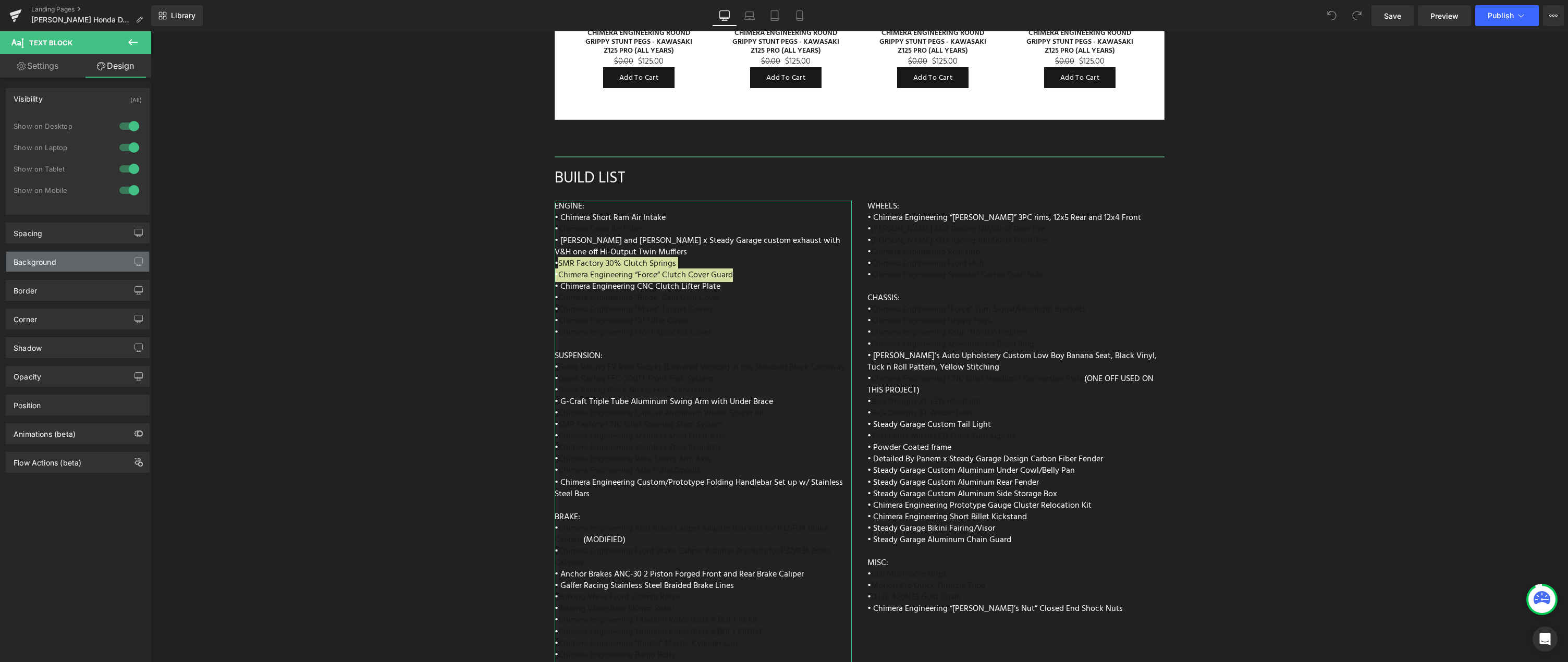
click at [47, 266] on div "Background" at bounding box center [35, 259] width 43 height 15
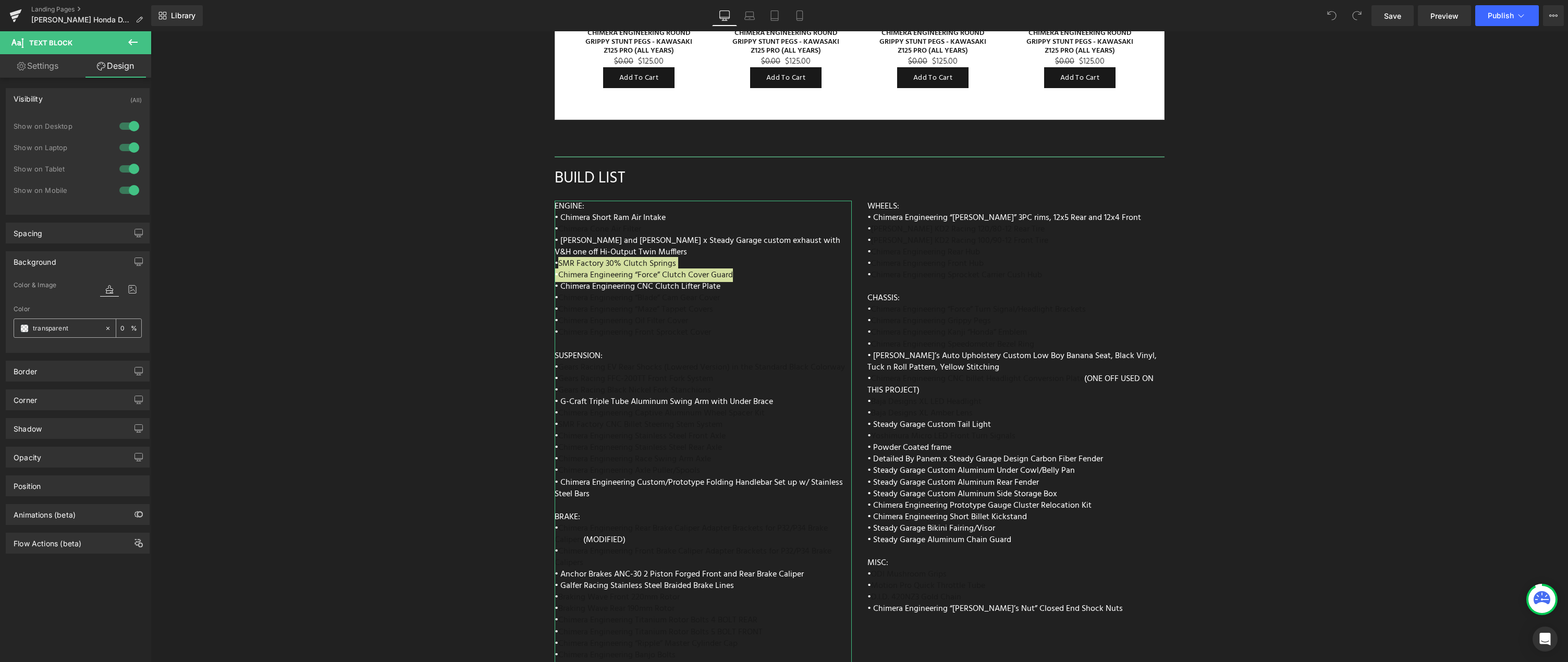
click at [24, 327] on span at bounding box center [24, 329] width 9 height 9
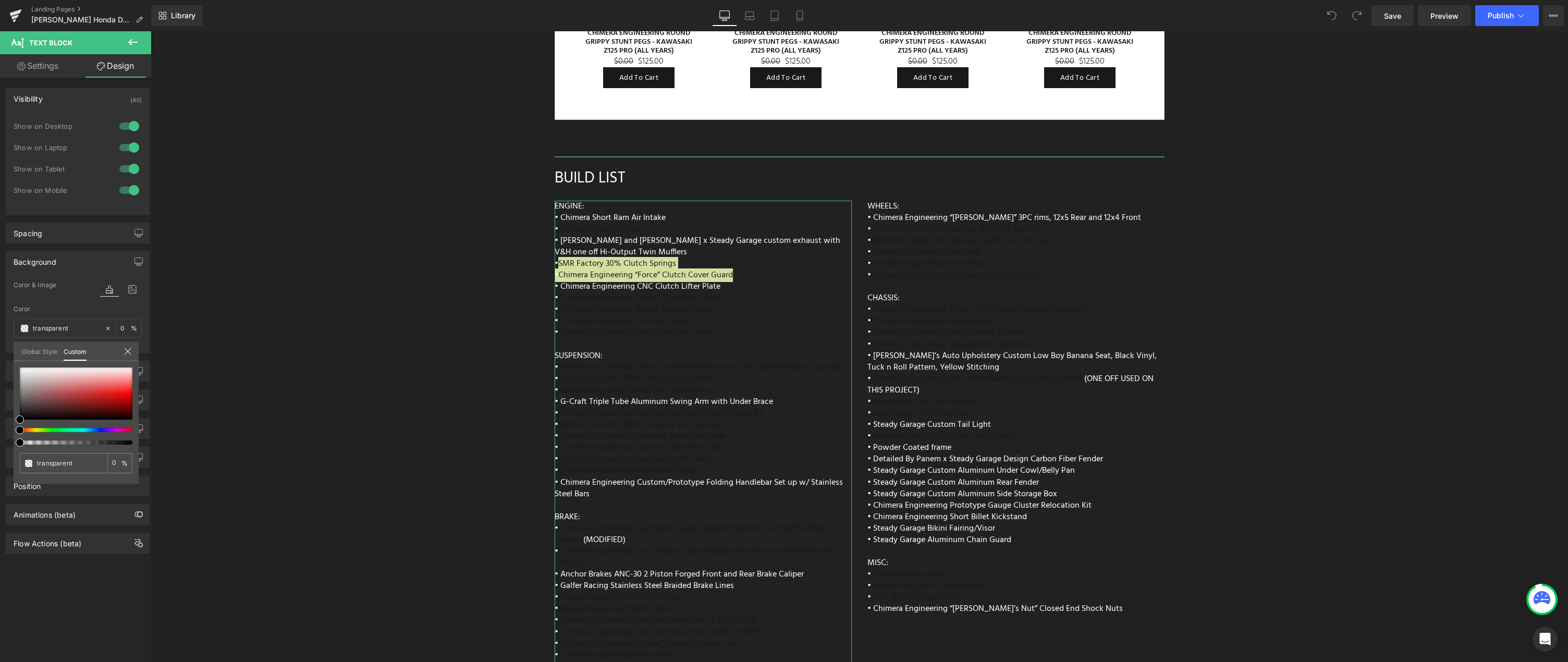
drag, startPoint x: 52, startPoint y: 432, endPoint x: 62, endPoint y: 431, distance: 10.0
click at [62, 431] on div at bounding box center [76, 406] width 113 height 77
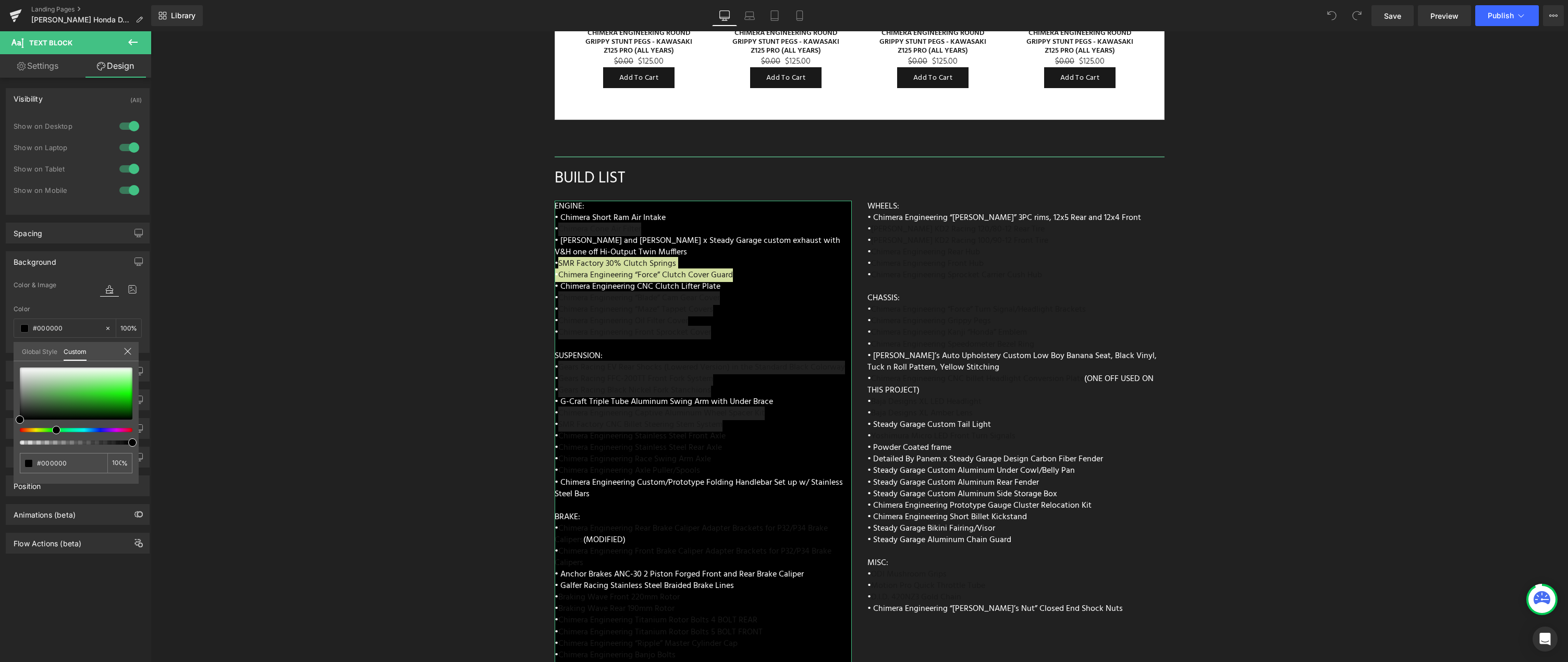
click at [52, 430] on div at bounding box center [72, 430] width 113 height 4
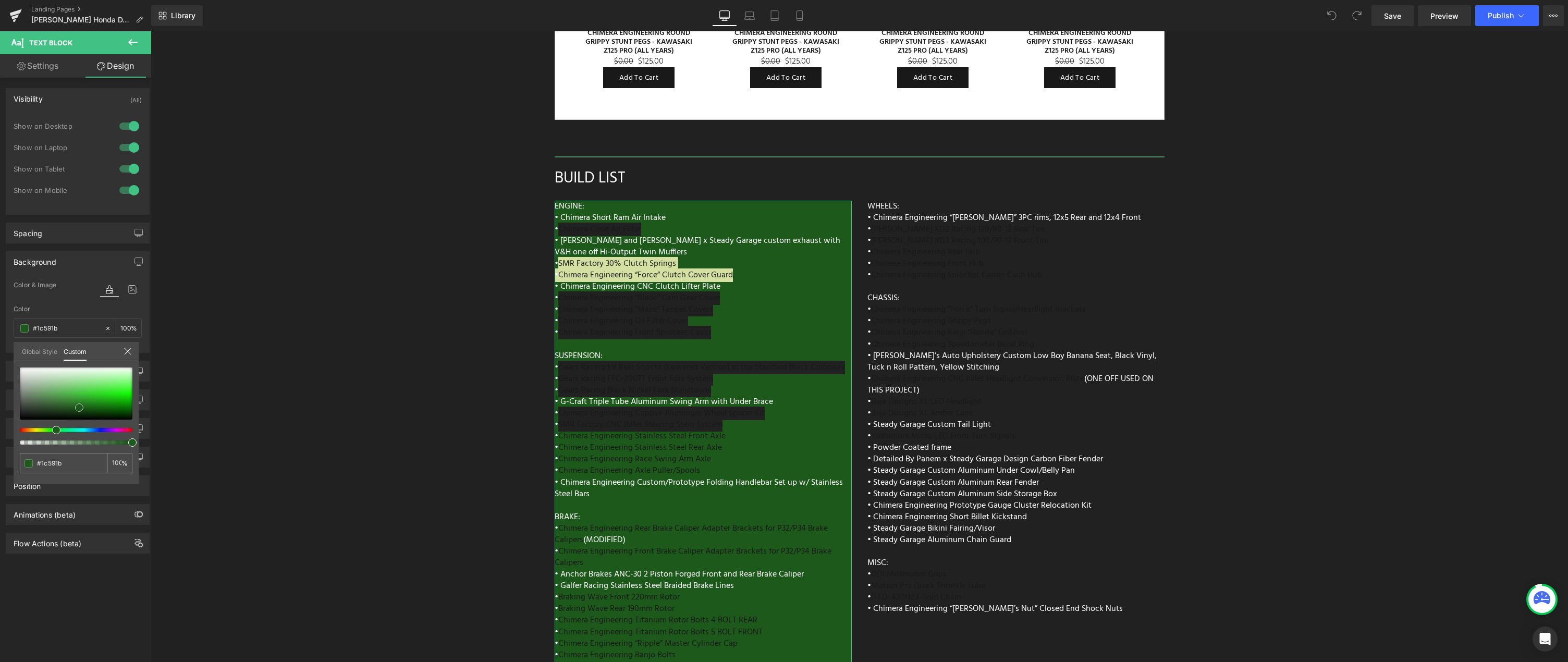
drag, startPoint x: 57, startPoint y: 378, endPoint x: 79, endPoint y: 408, distance: 37.2
click at [79, 408] on div at bounding box center [76, 394] width 113 height 52
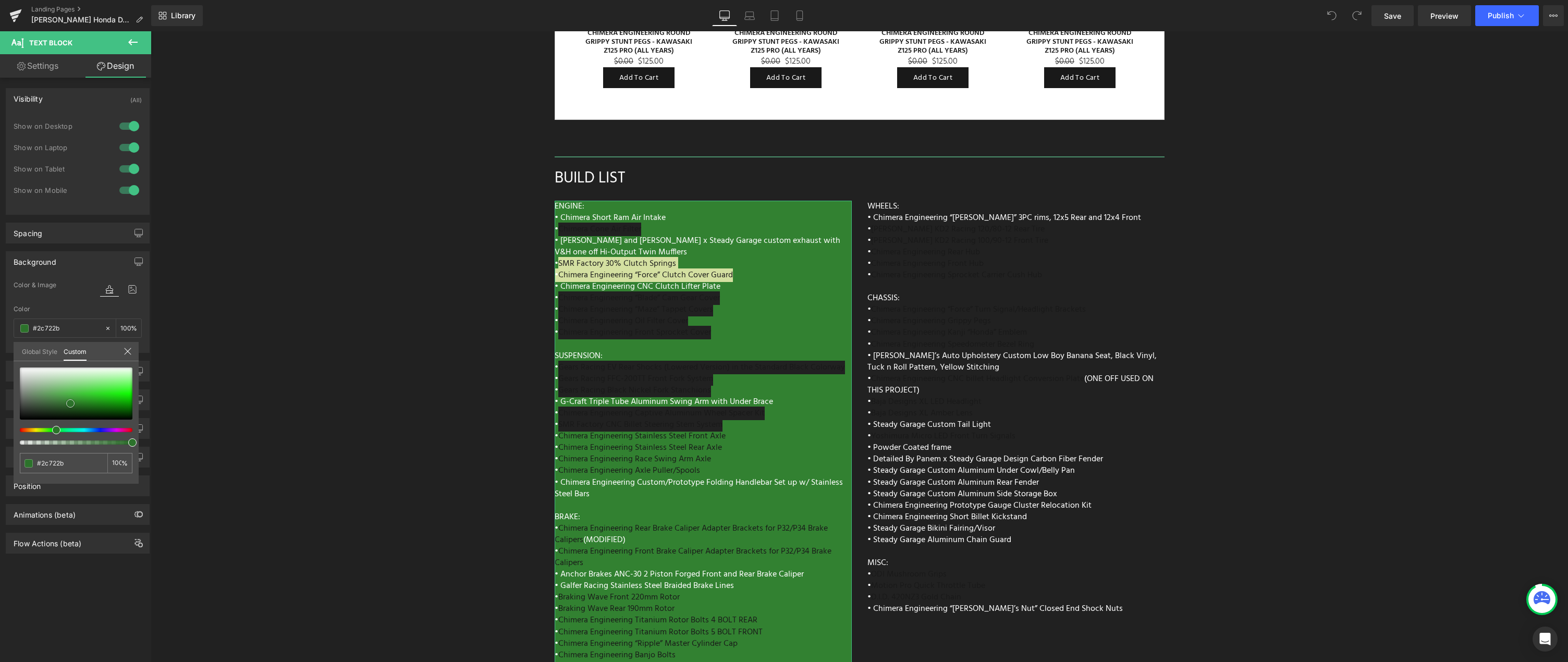
drag, startPoint x: 82, startPoint y: 397, endPoint x: 71, endPoint y: 404, distance: 13.0
click at [71, 403] on div at bounding box center [76, 394] width 113 height 52
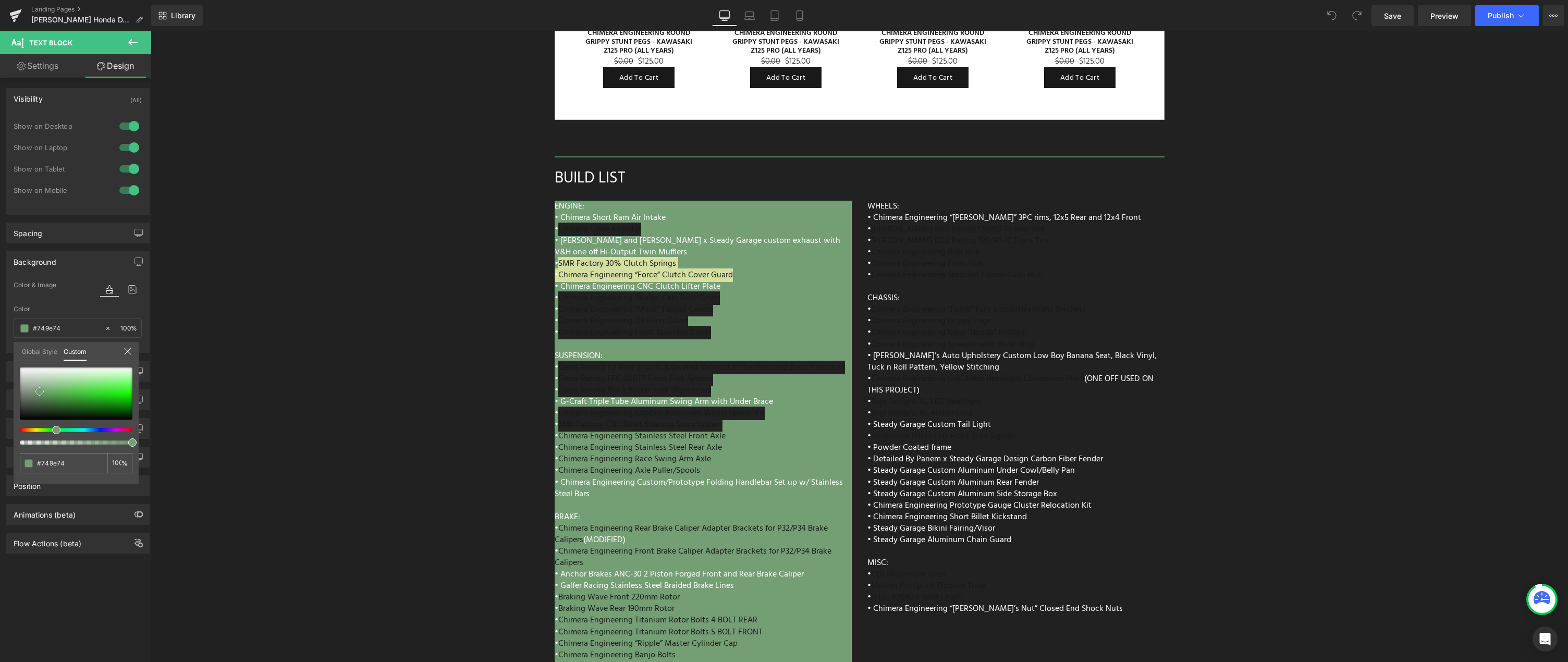
drag, startPoint x: 65, startPoint y: 403, endPoint x: 40, endPoint y: 391, distance: 27.7
click at [40, 391] on div at bounding box center [76, 394] width 113 height 52
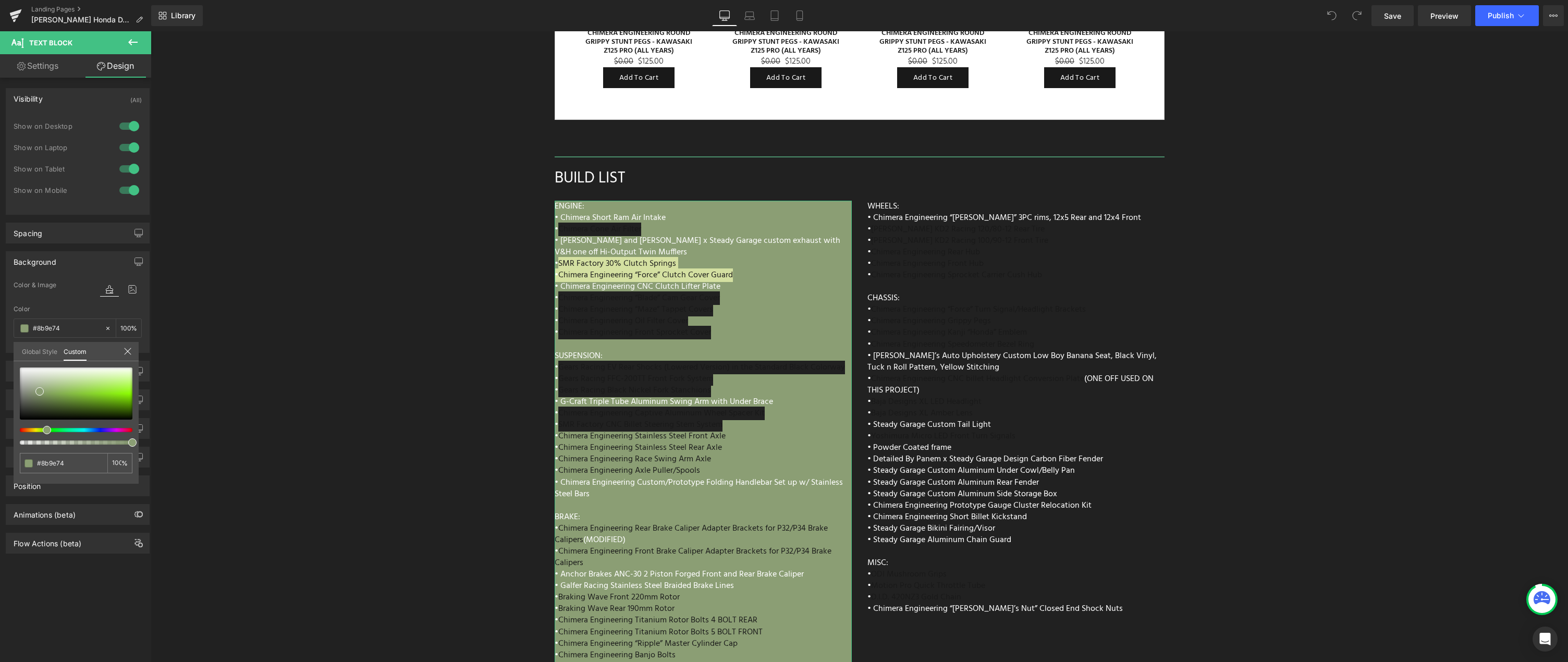
drag, startPoint x: 54, startPoint y: 430, endPoint x: 41, endPoint y: 430, distance: 13.0
click at [41, 430] on div at bounding box center [72, 430] width 113 height 4
click at [44, 430] on div at bounding box center [72, 430] width 113 height 4
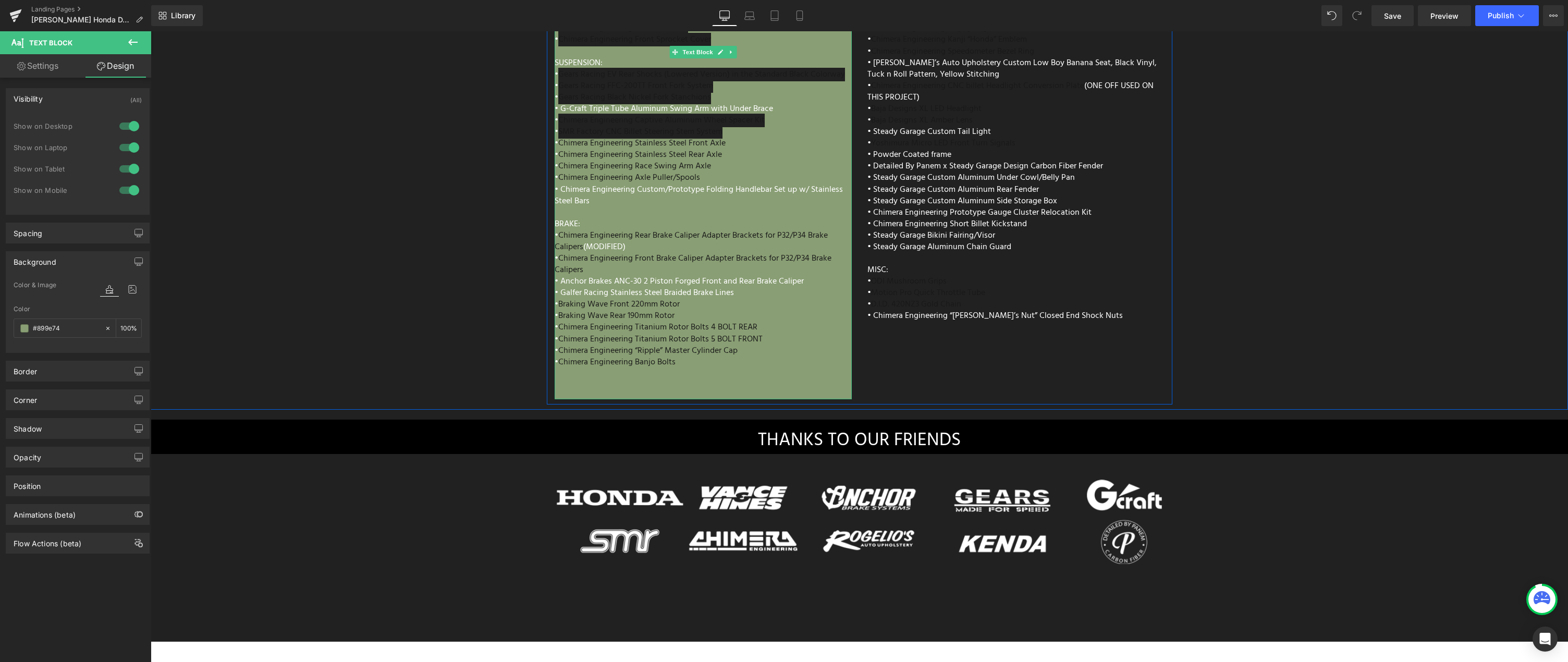
scroll to position [4942, 0]
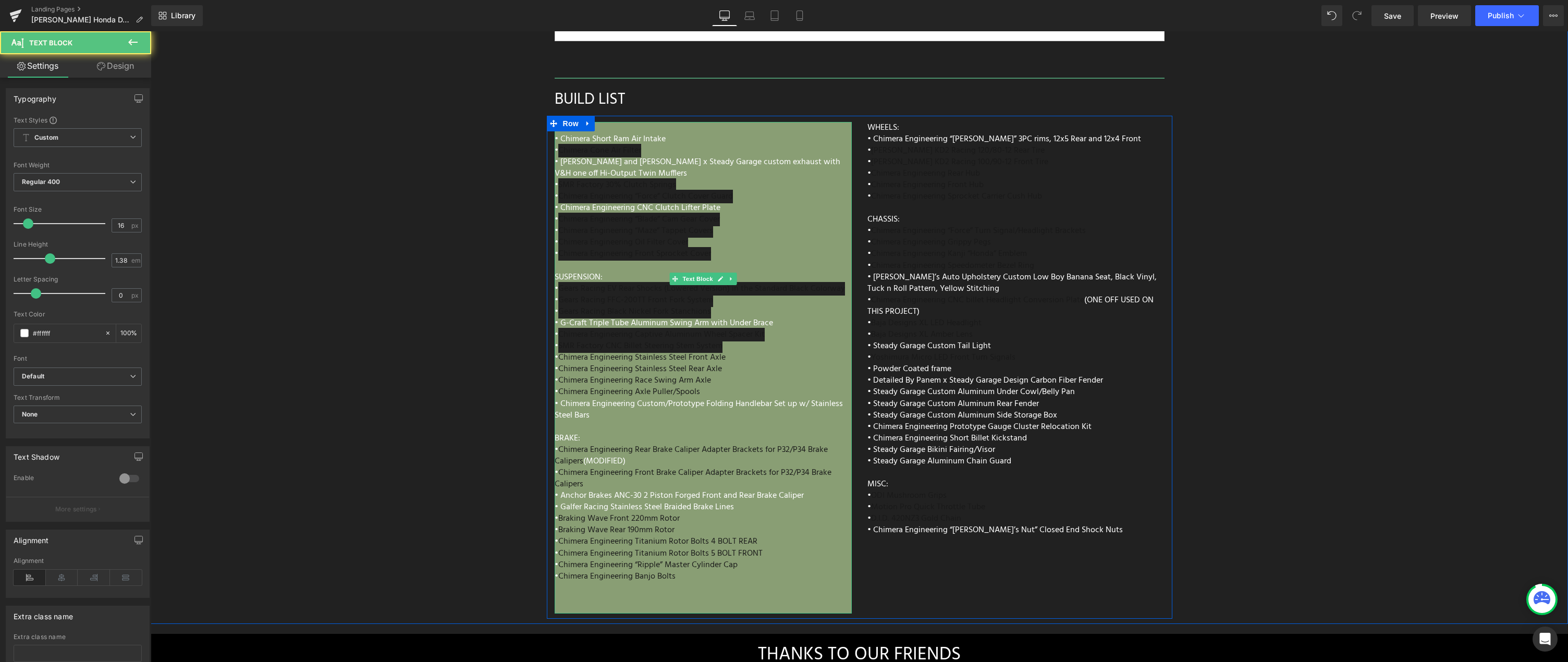
click at [747, 318] on div "ENGINE: • Chimera Short Ram Air Intake • Chimera Cone Air Filter • Vance and Hi…" at bounding box center [703, 368] width 297 height 492
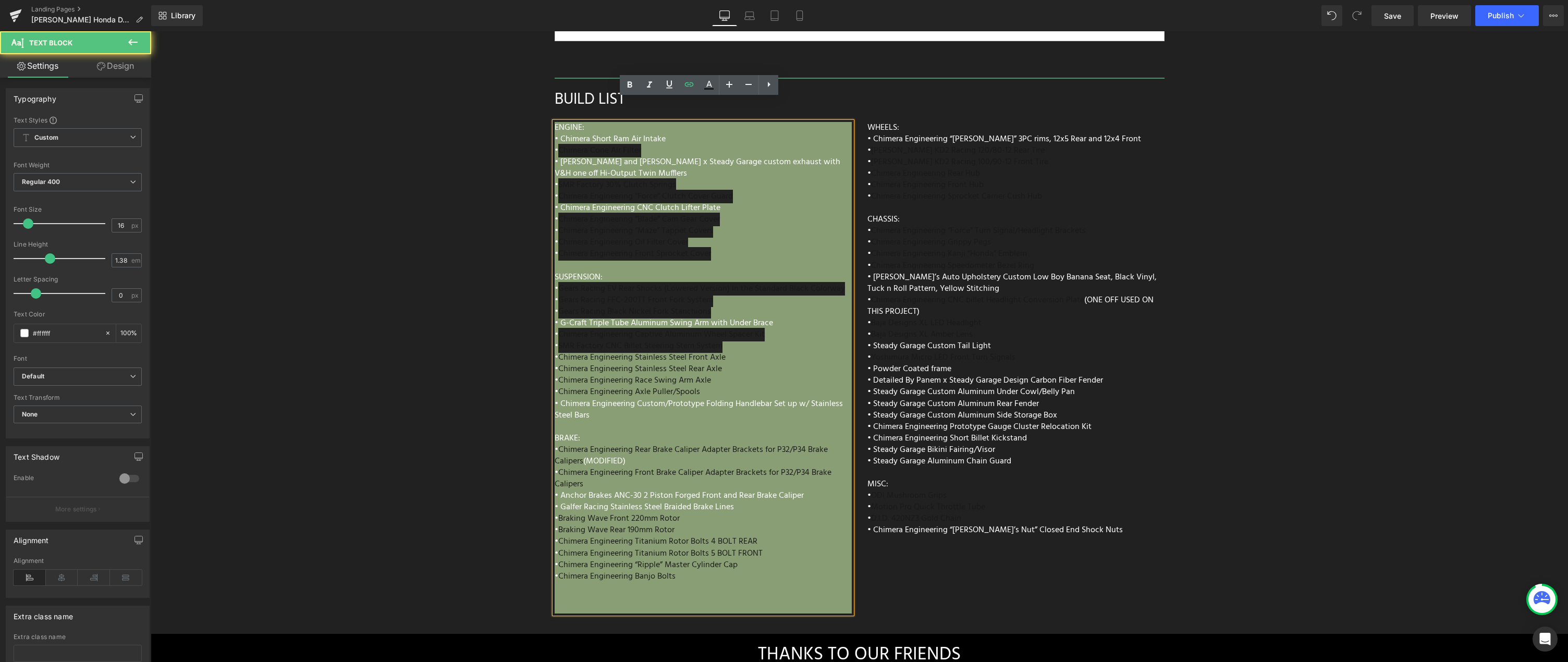
click at [742, 336] on div "ENGINE: • Chimera Short Ram Air Intake • Chimera Cone Air Filter • Vance and Hi…" at bounding box center [703, 368] width 297 height 492
click at [729, 340] on div "ENGINE: • Chimera Short Ram Air Intake • Chimera Cone Air Filter • Vance and Hi…" at bounding box center [703, 368] width 297 height 492
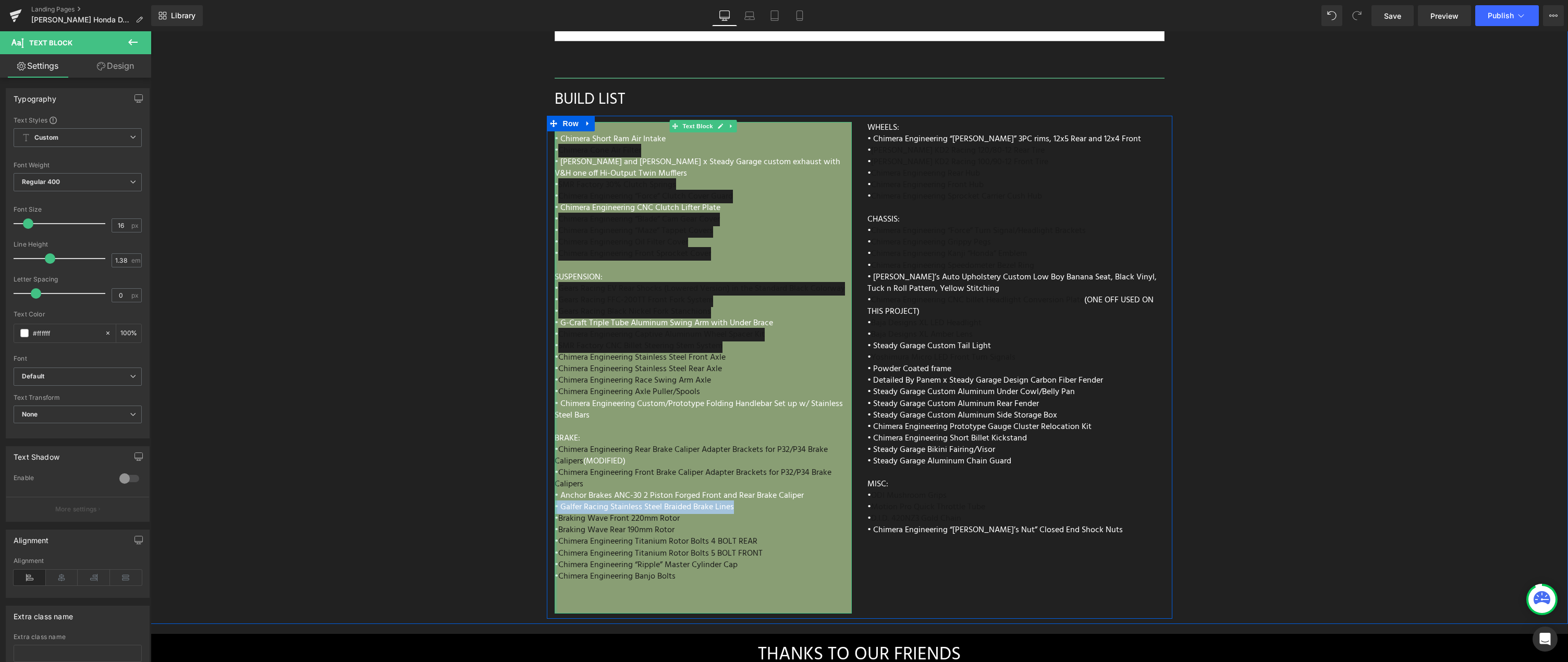
drag, startPoint x: 740, startPoint y: 483, endPoint x: 550, endPoint y: 481, distance: 190.0
click at [555, 481] on div "ENGINE: • Chimera Short Ram Air Intake • Chimera Cone Air Filter • Vance and Hi…" at bounding box center [703, 368] width 297 height 492
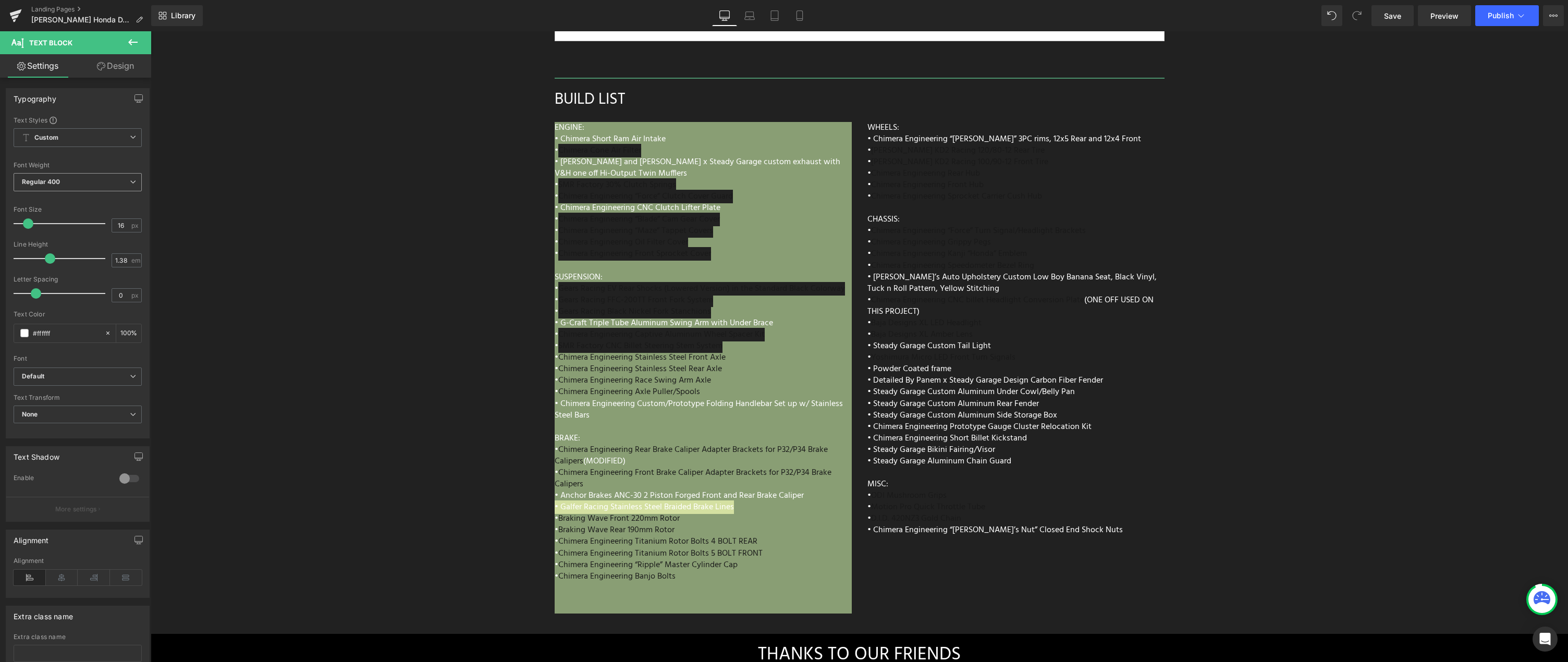
click at [93, 182] on span "Regular 400" at bounding box center [77, 182] width 128 height 18
click at [73, 266] on li "Semi Bold 600" at bounding box center [78, 263] width 129 height 16
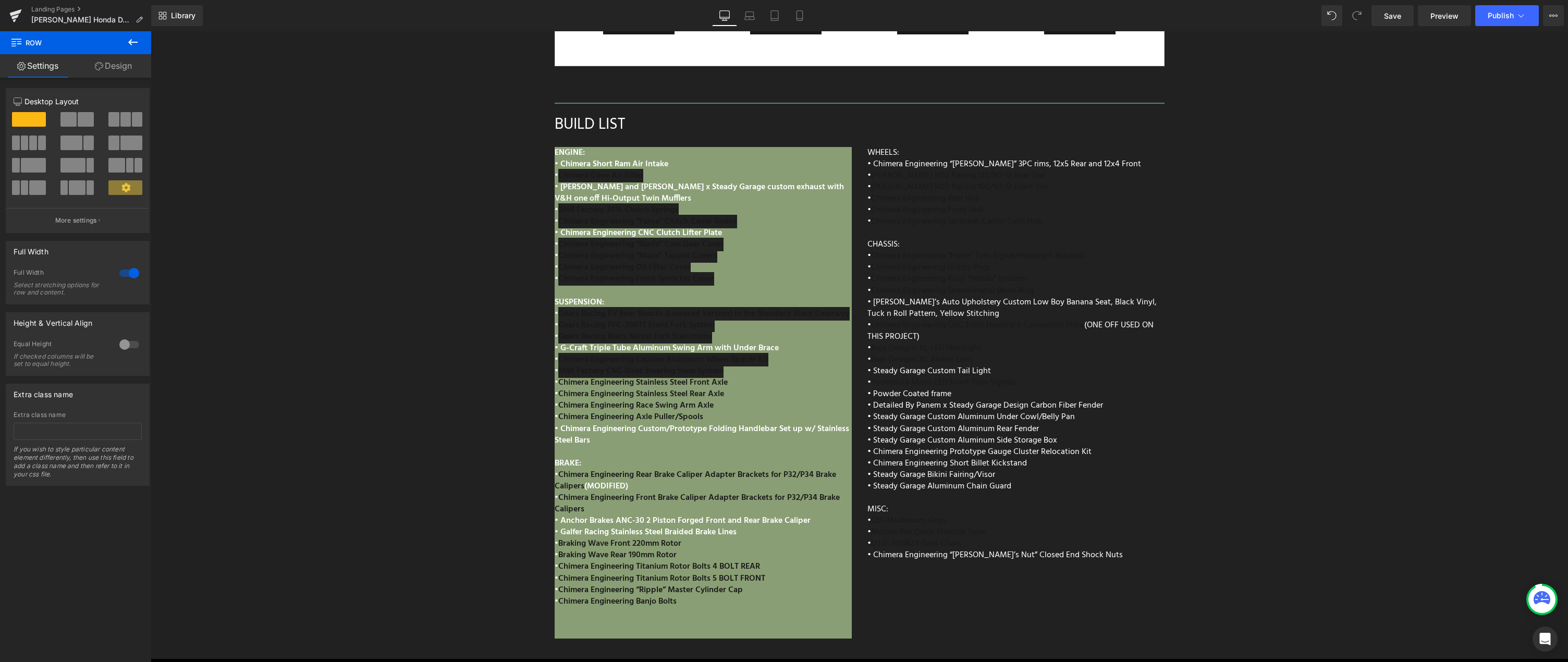
scroll to position [4922, 0]
